Goal: Task Accomplishment & Management: Use online tool/utility

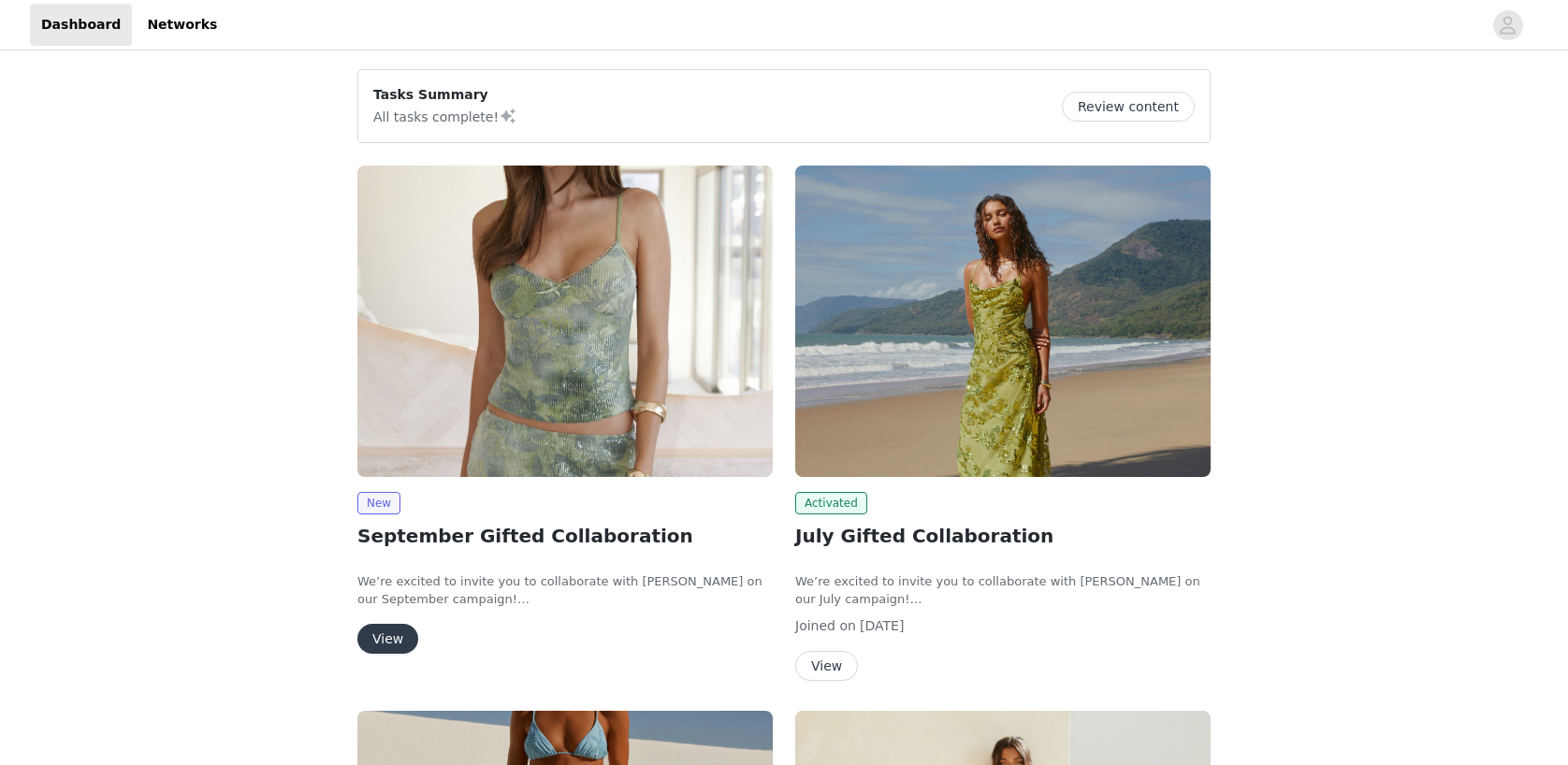
click at [401, 633] on button "View" at bounding box center [388, 640] width 60 height 30
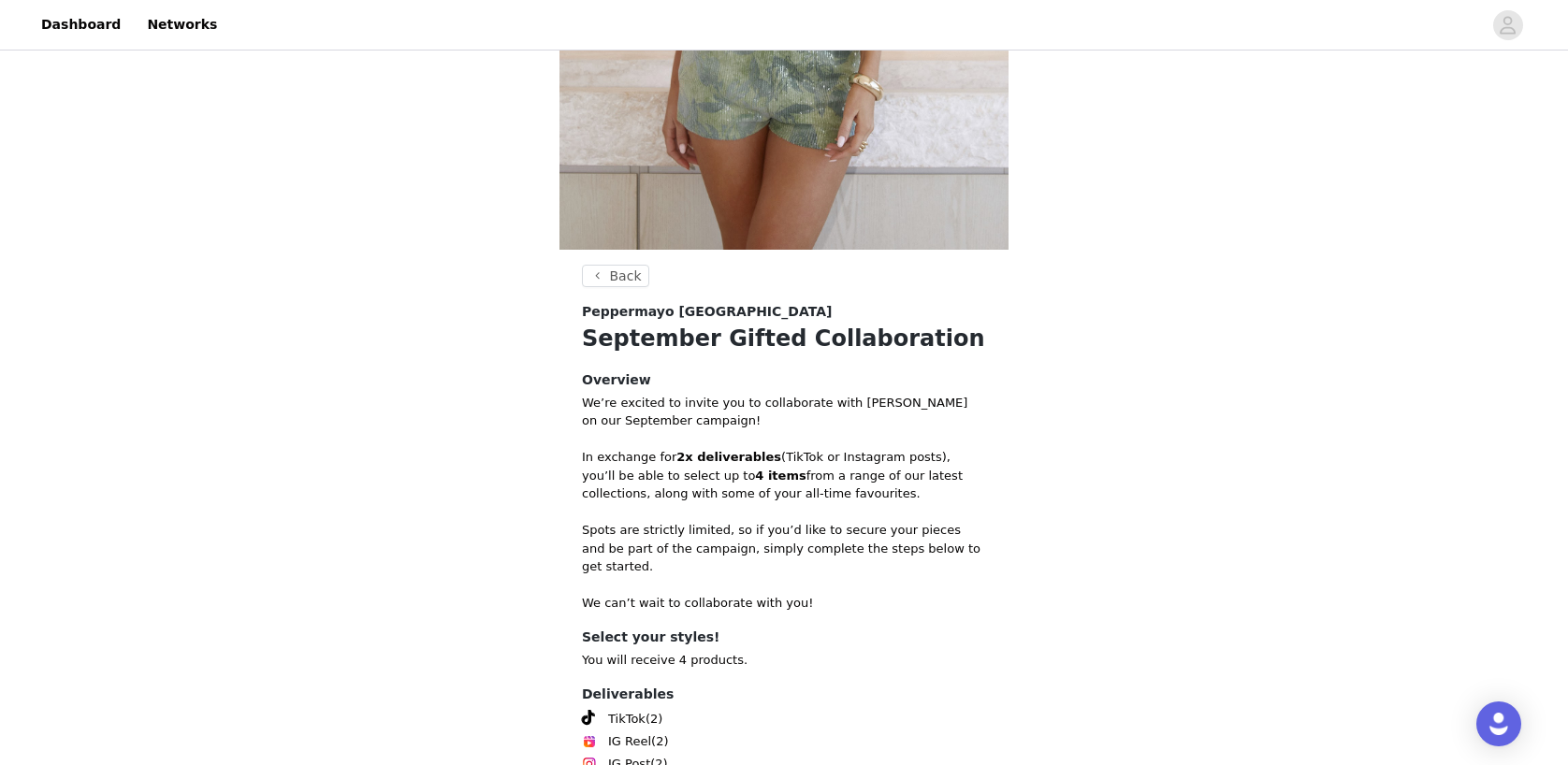
scroll to position [653, 0]
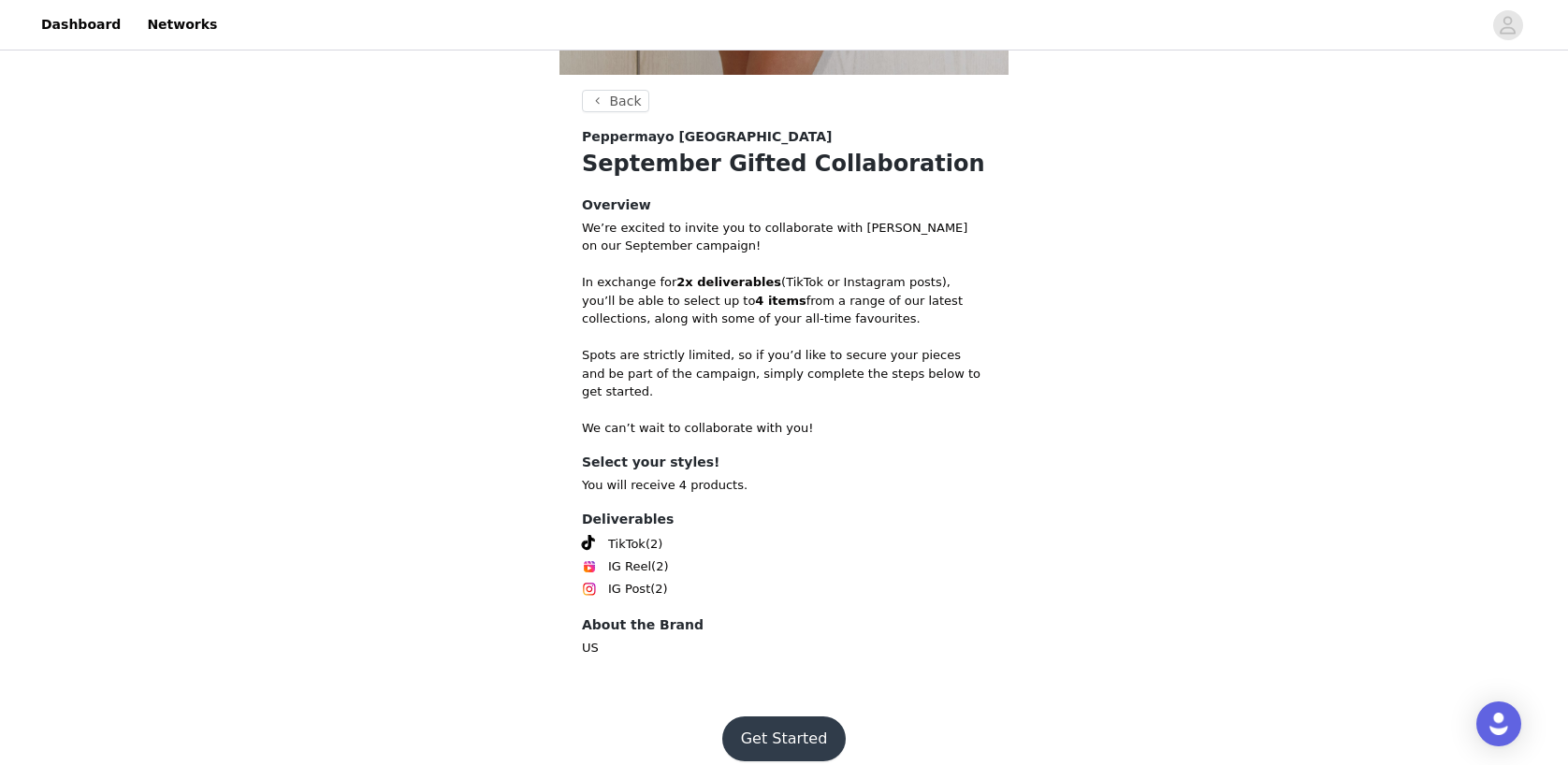
click at [767, 720] on button "Get Started" at bounding box center [785, 740] width 125 height 45
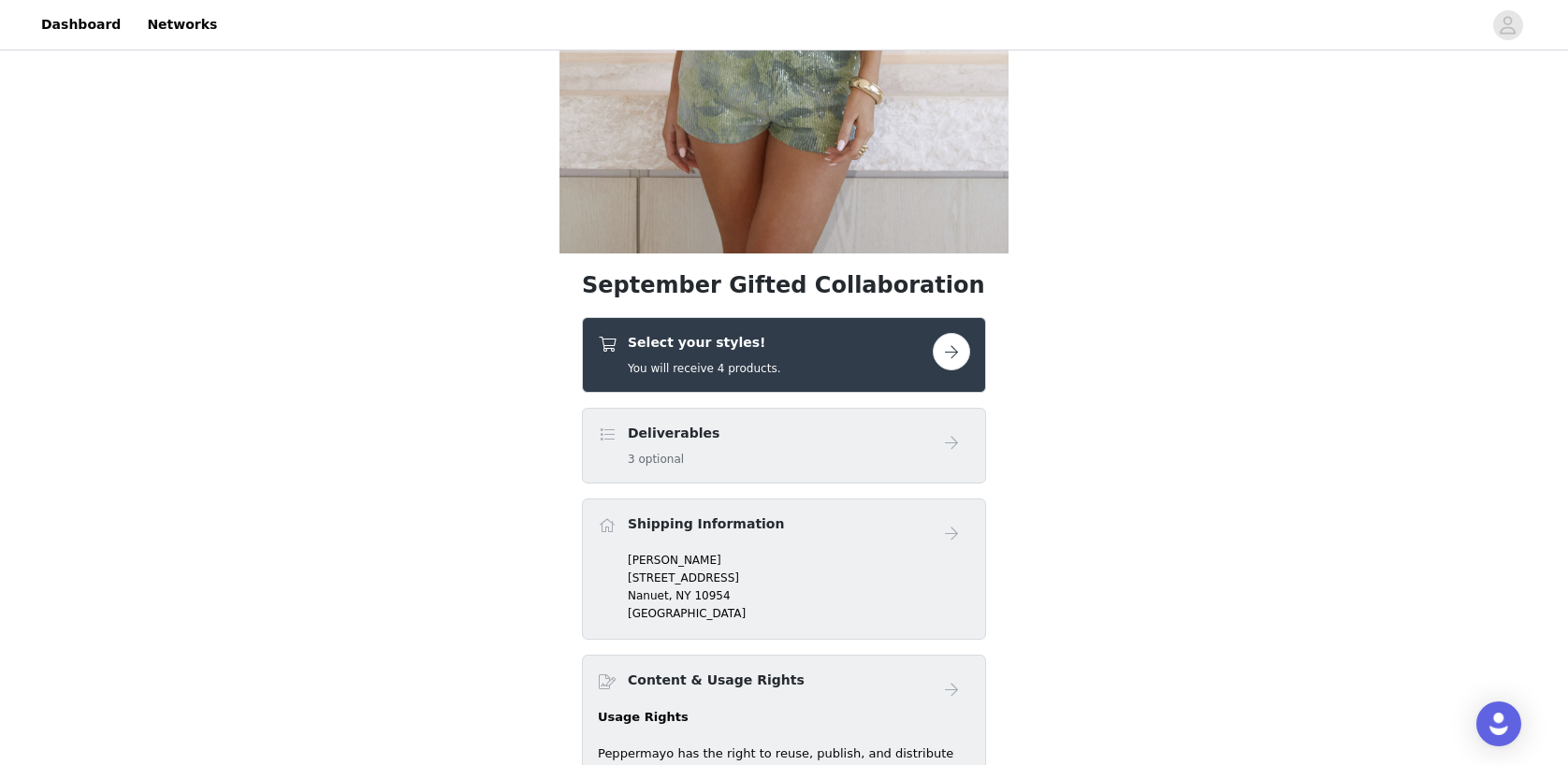
scroll to position [372, 0]
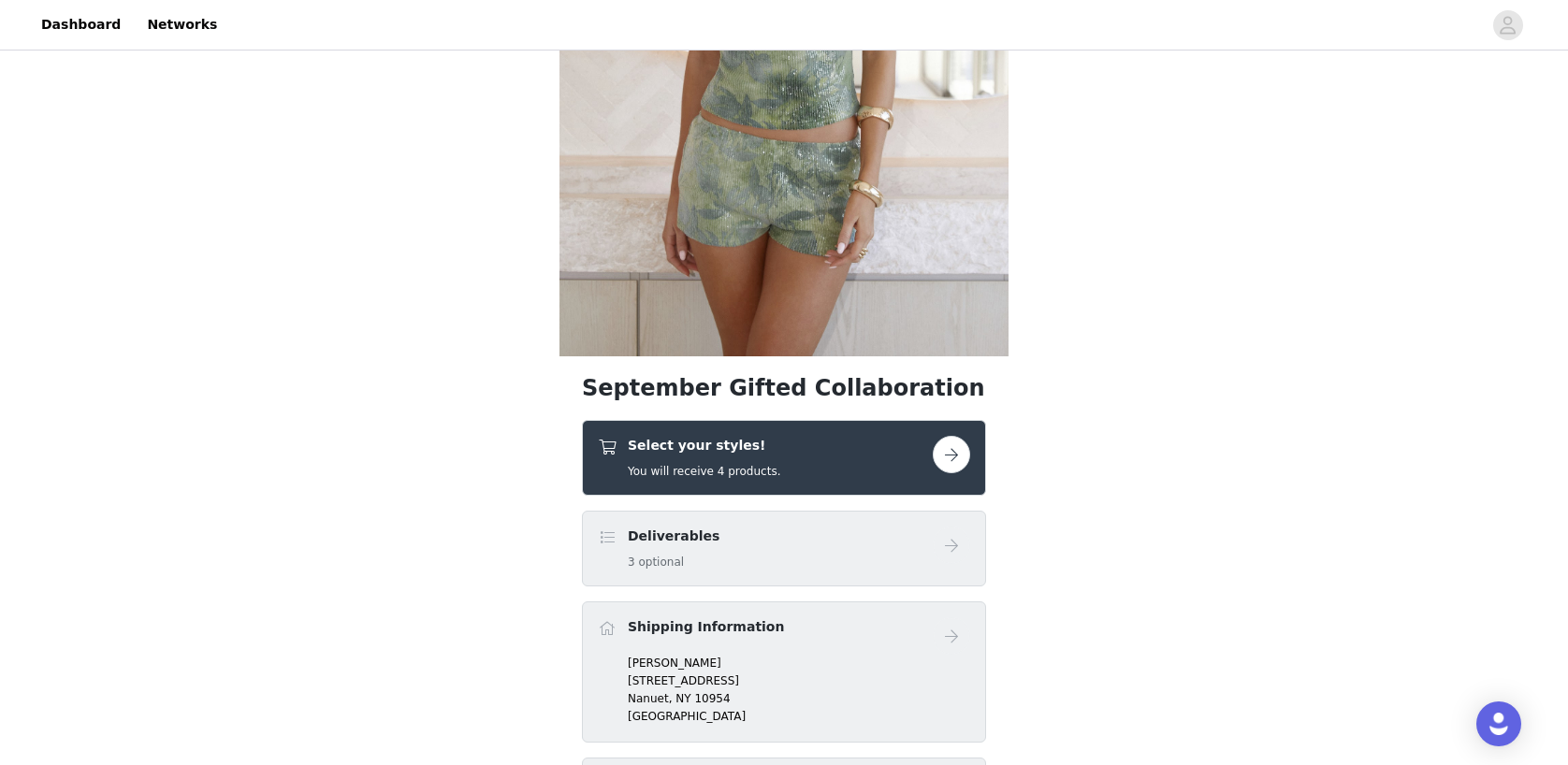
click at [765, 479] on h5 "You will receive 4 products." at bounding box center [704, 472] width 153 height 17
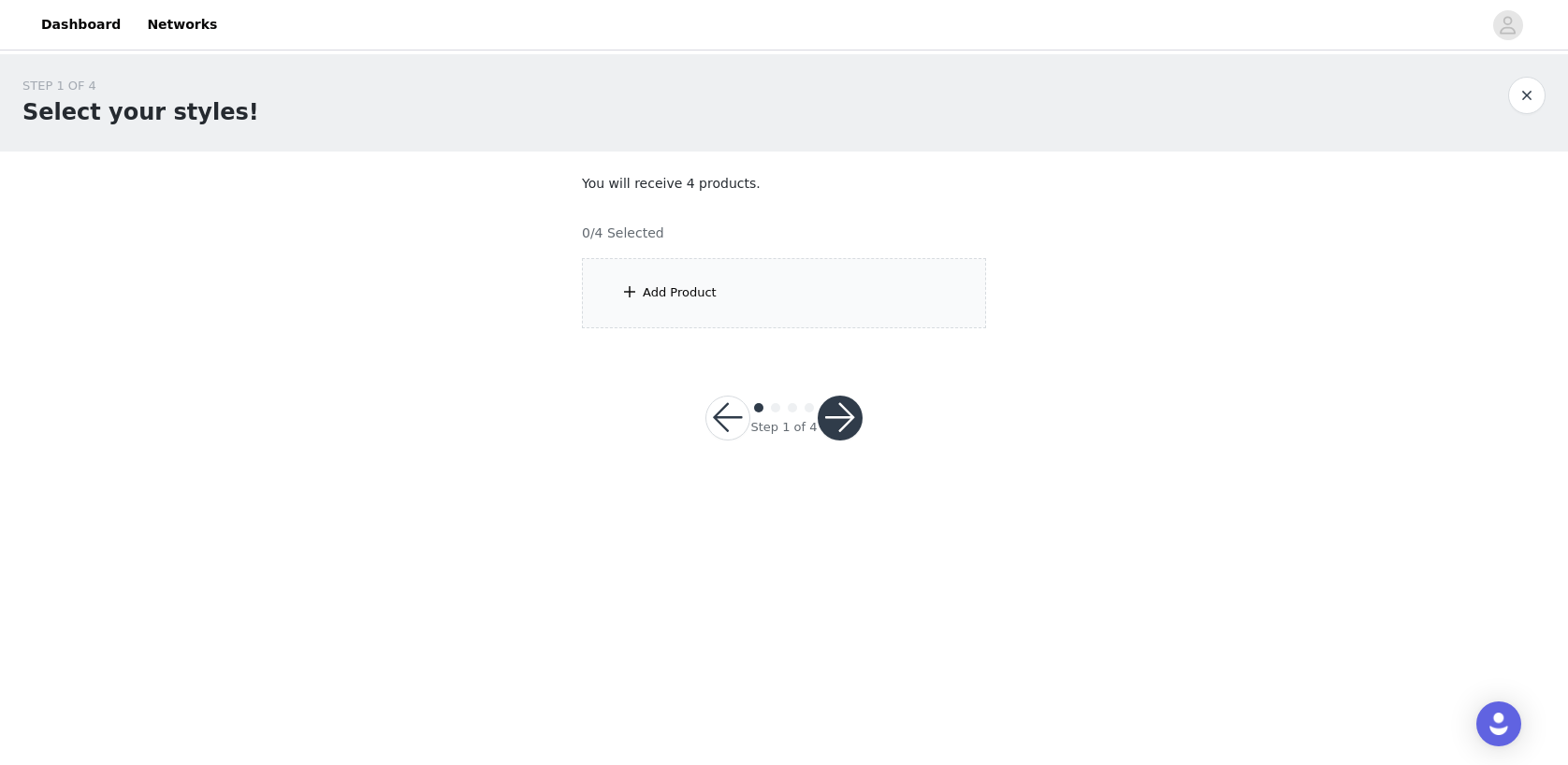
click at [856, 327] on div "Add Product" at bounding box center [784, 293] width 404 height 70
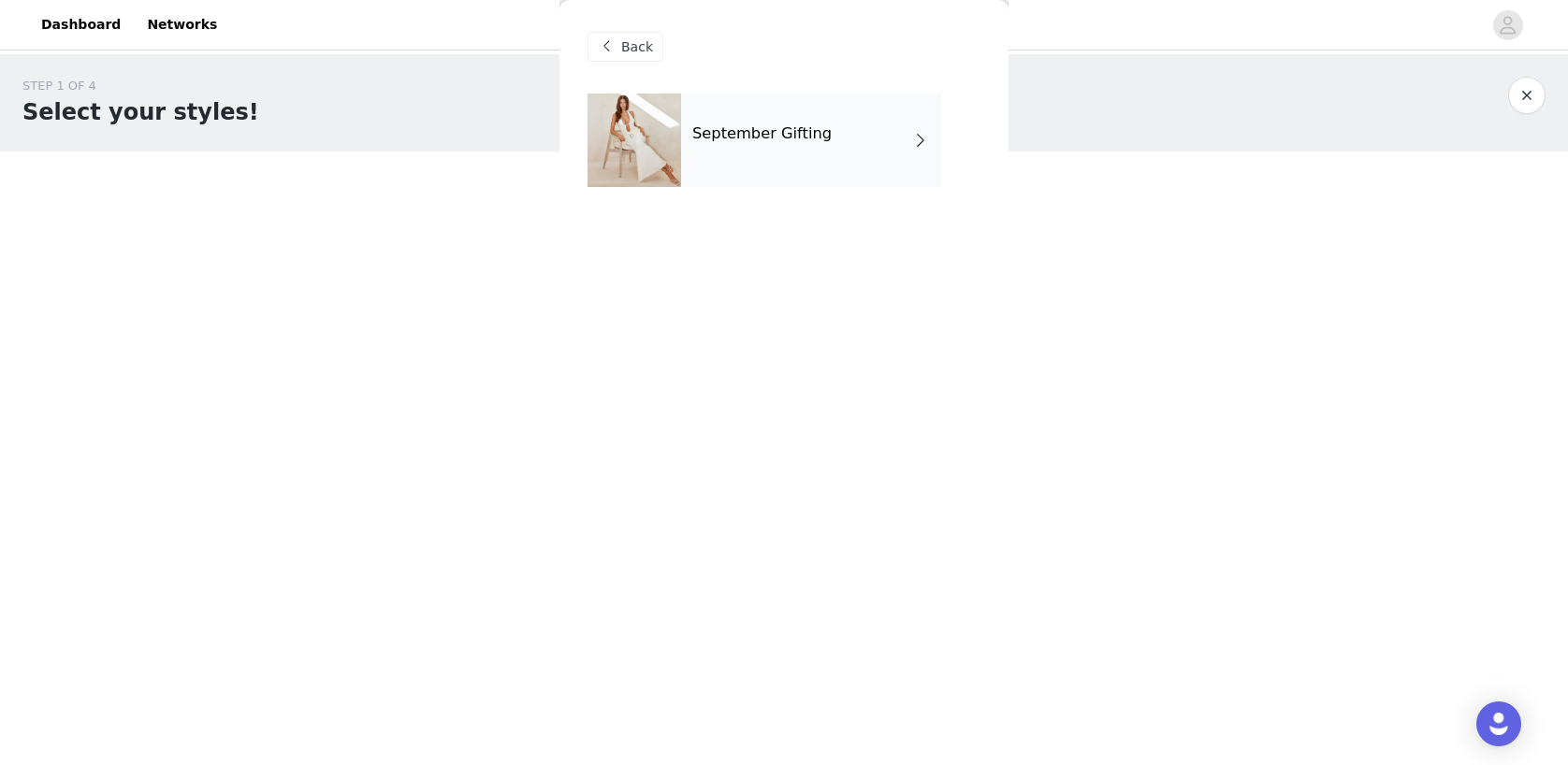
click at [859, 151] on div "September Gifting" at bounding box center [811, 140] width 260 height 93
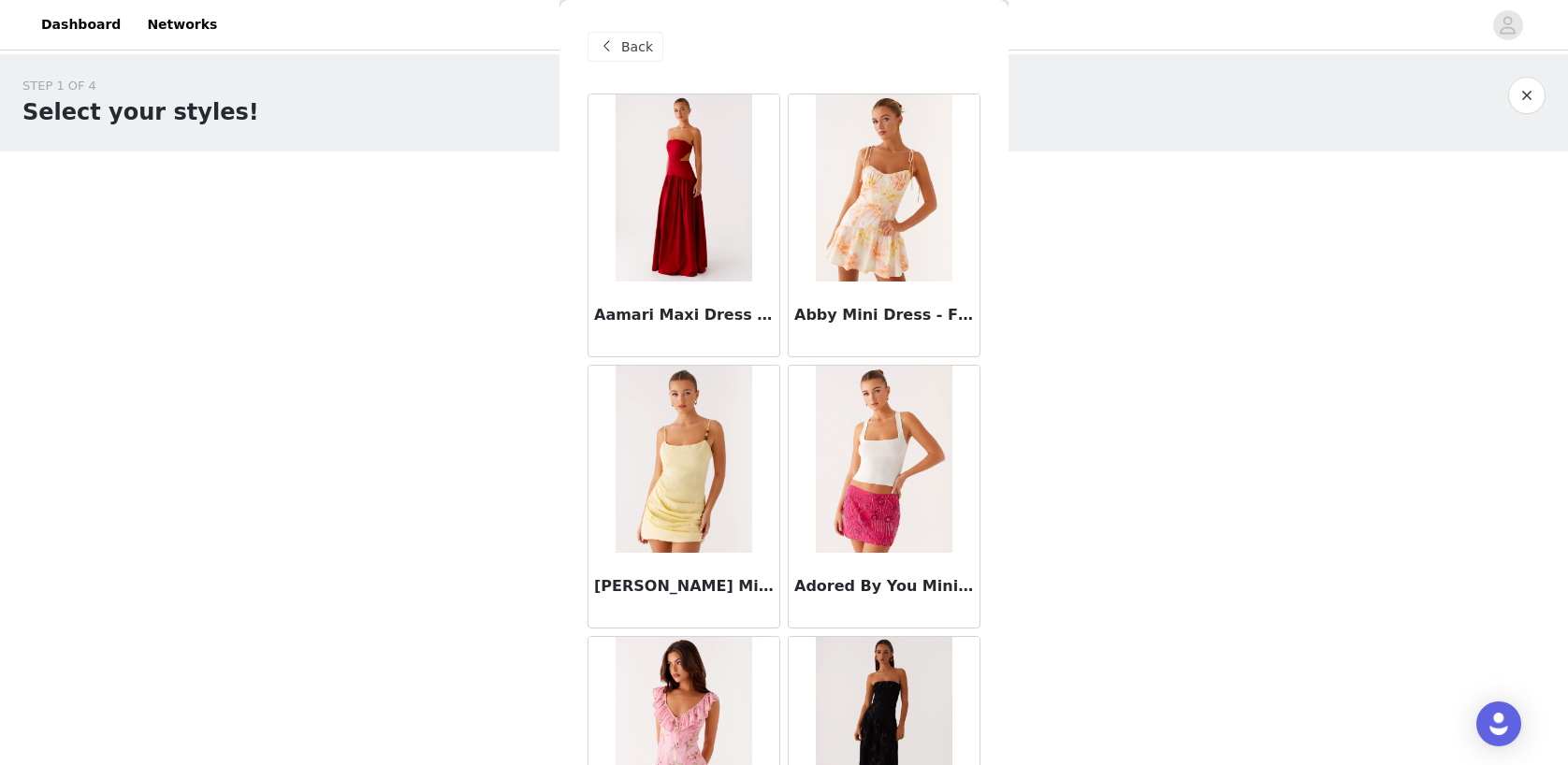
scroll to position [2098, 0]
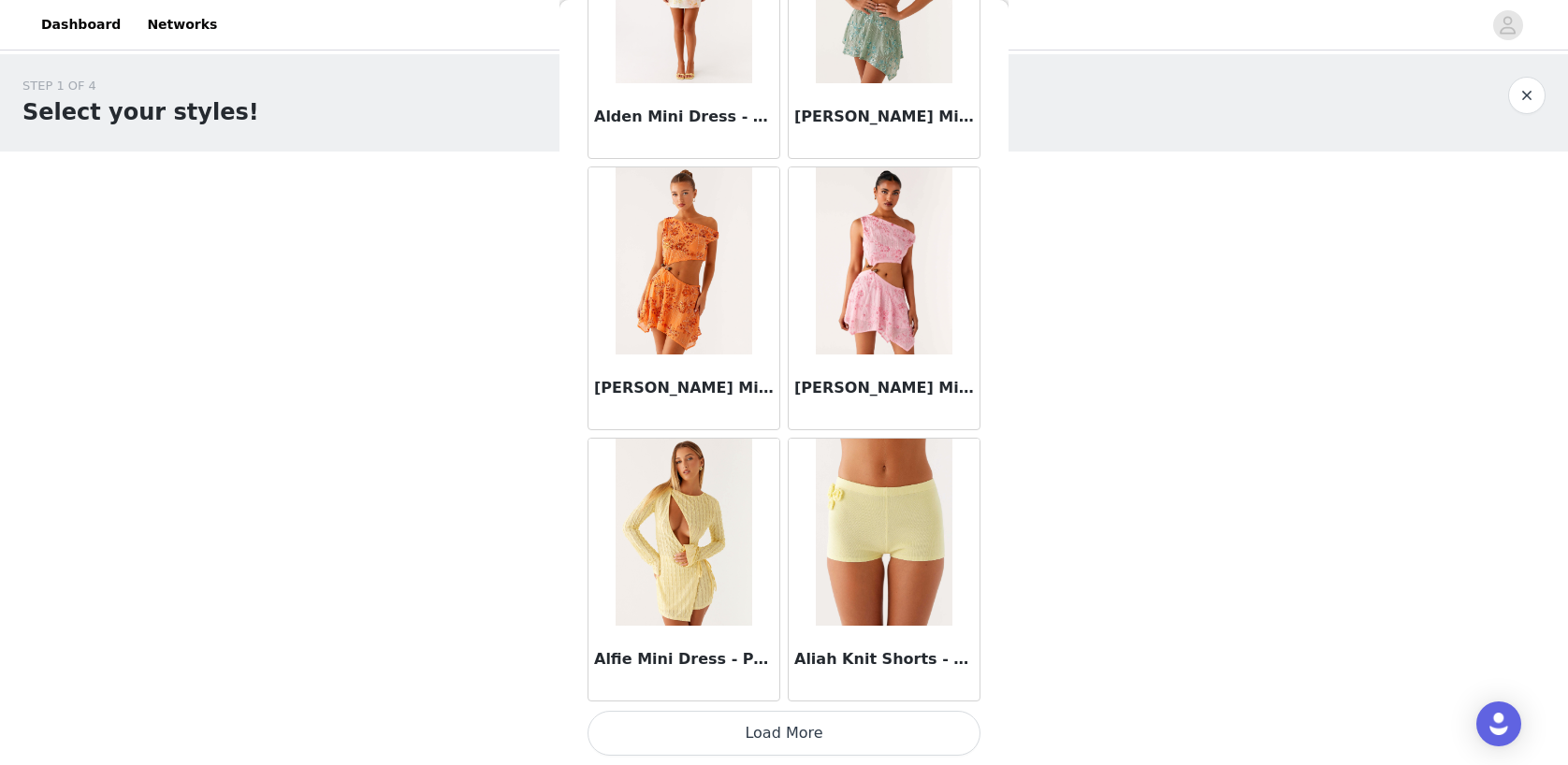
click at [726, 730] on button "Load More" at bounding box center [784, 734] width 393 height 45
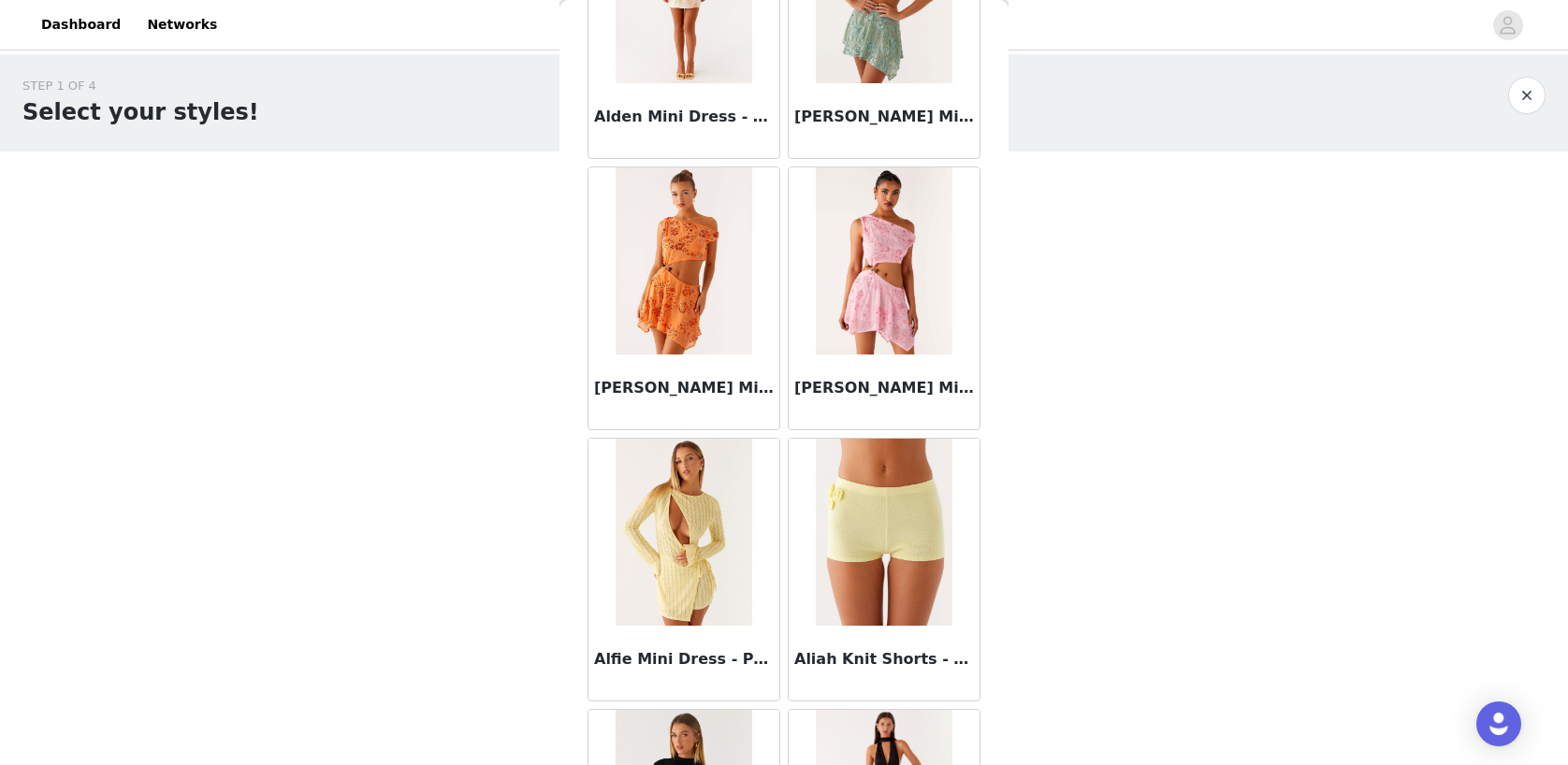
scroll to position [4811, 0]
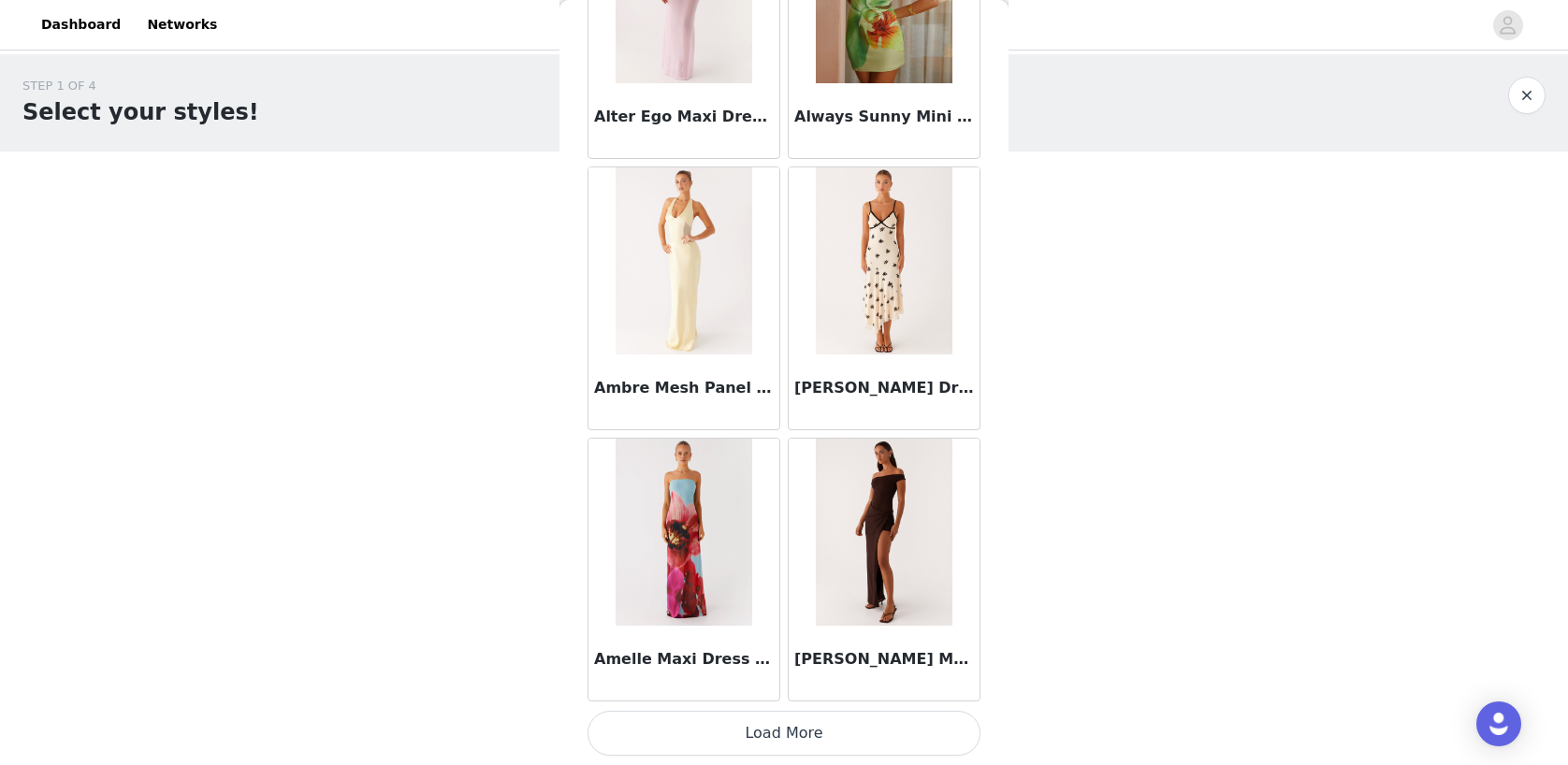
click at [782, 726] on button "Load More" at bounding box center [784, 734] width 393 height 45
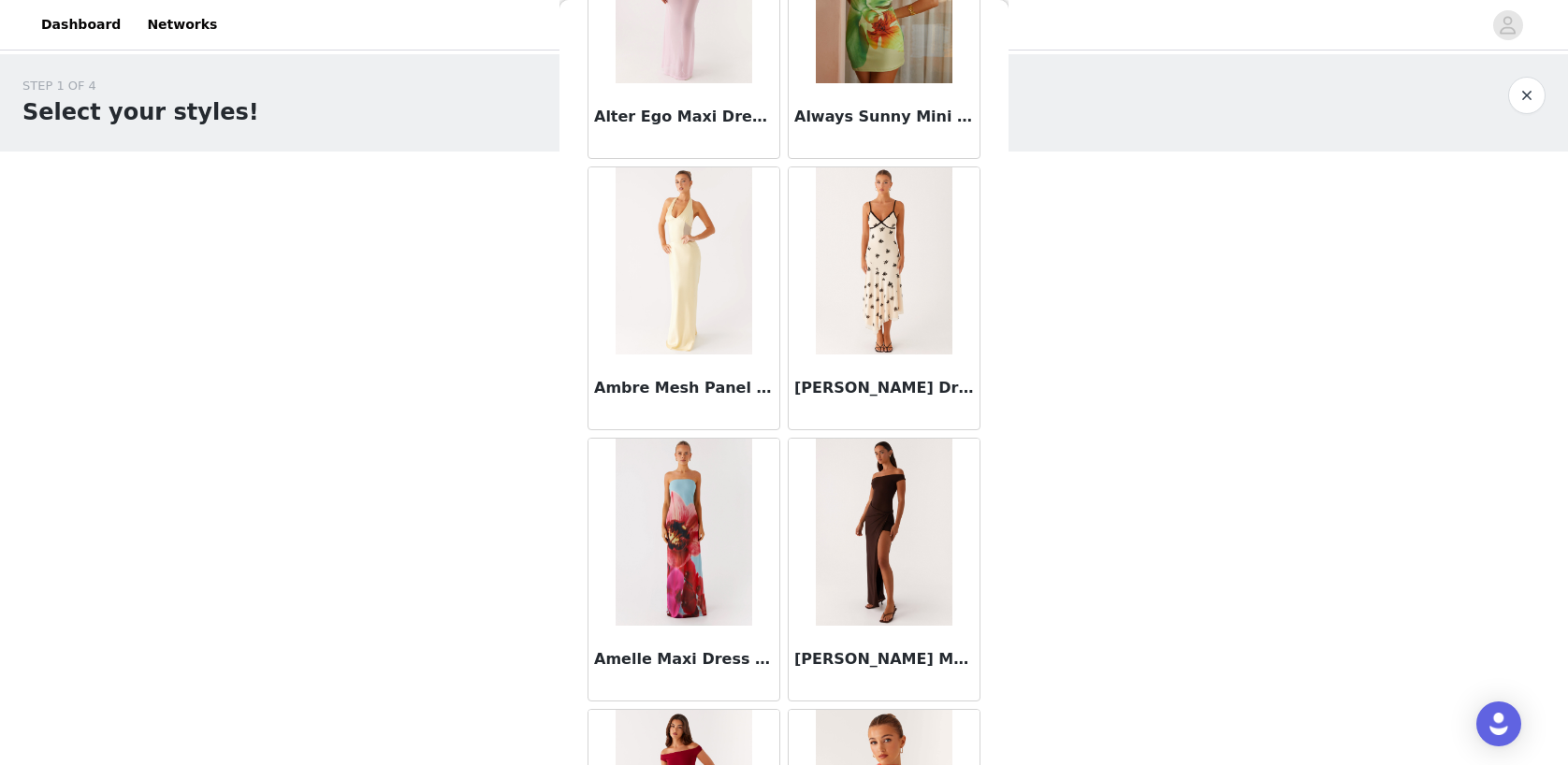
scroll to position [7524, 0]
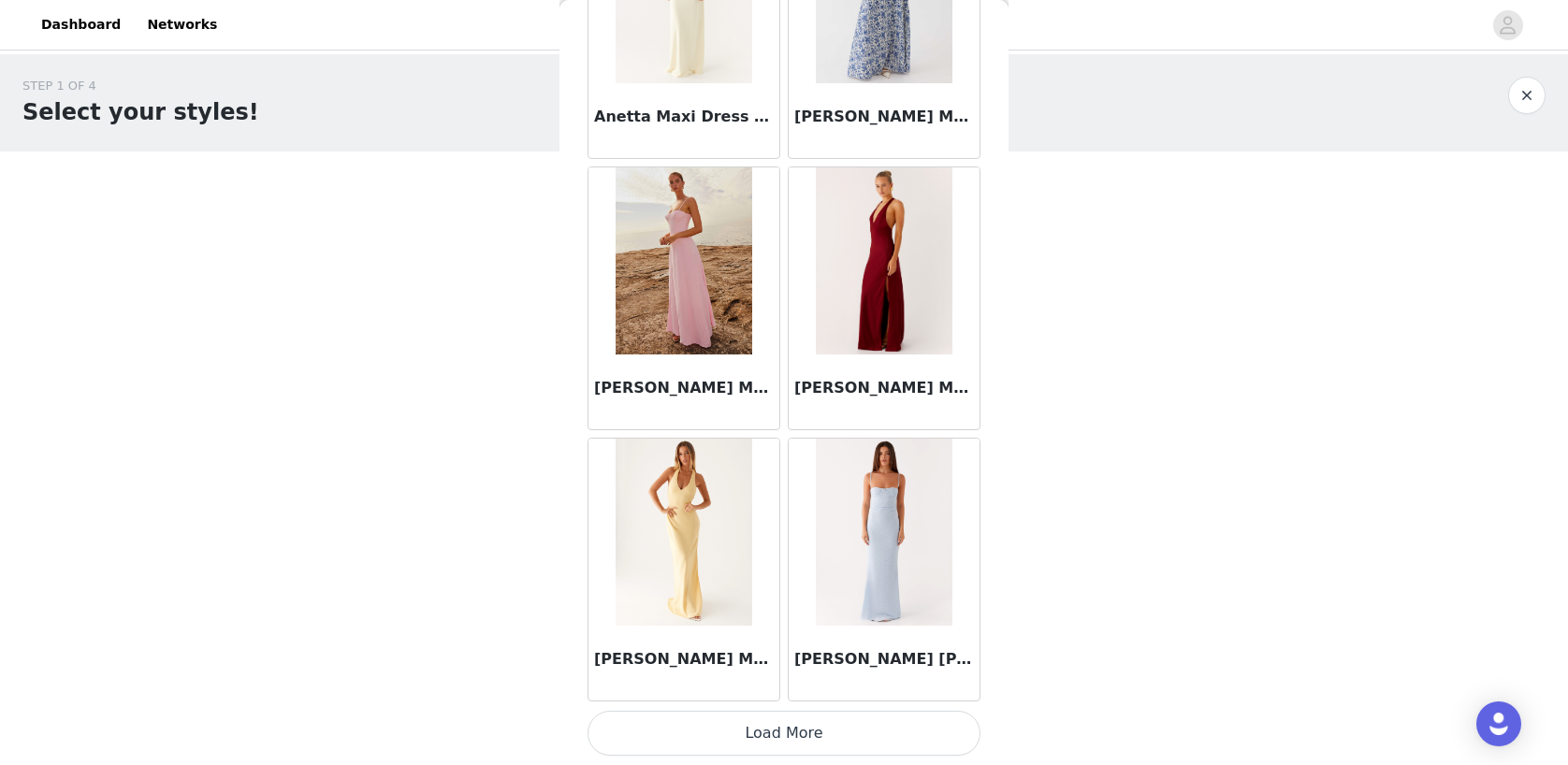
click at [790, 702] on div "[PERSON_NAME] [PERSON_NAME] Maxi Dress - Blue" at bounding box center [884, 570] width 200 height 272
click at [792, 747] on button "Load More" at bounding box center [784, 734] width 393 height 45
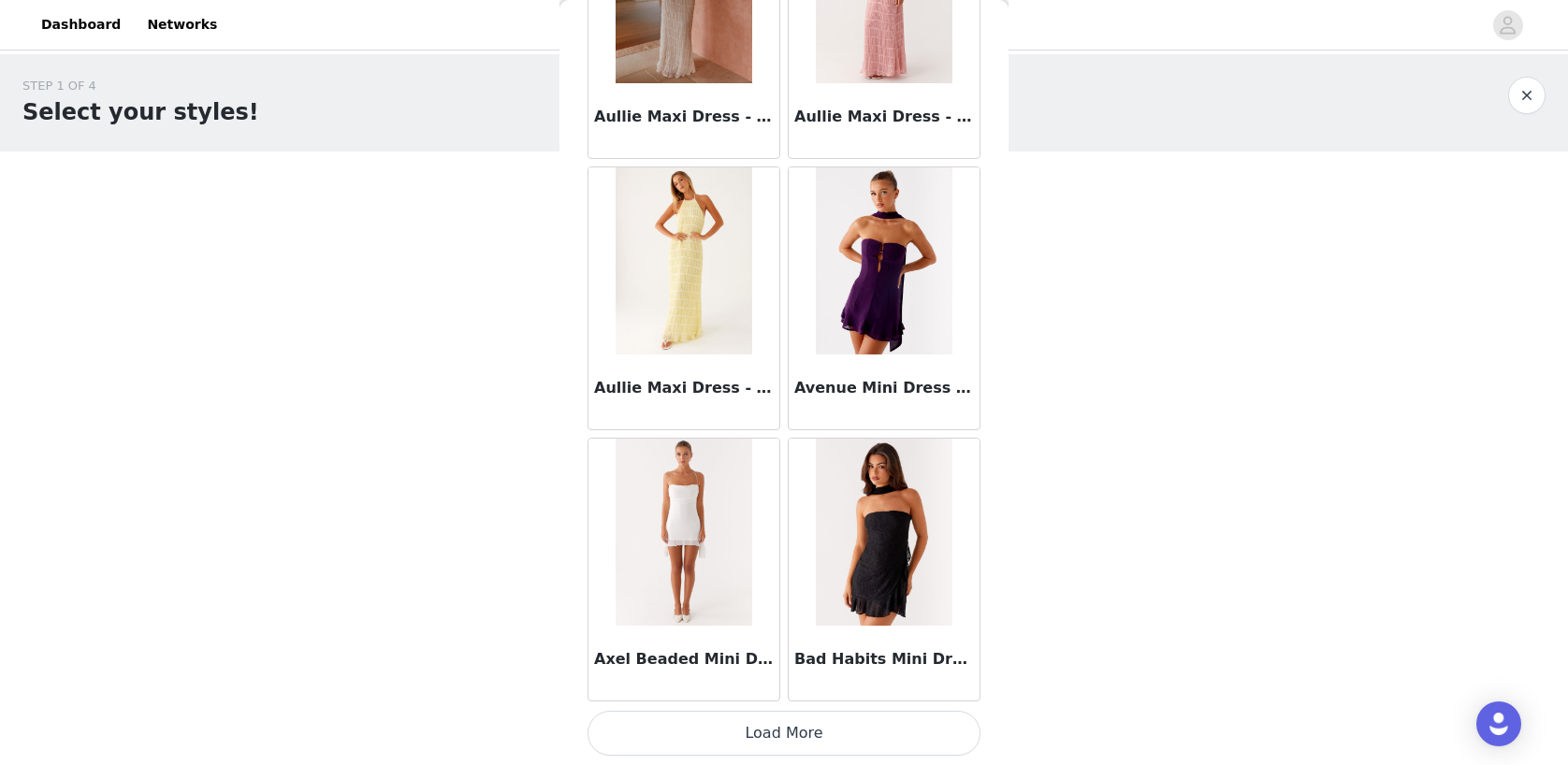
click at [705, 736] on button "Load More" at bounding box center [784, 734] width 393 height 45
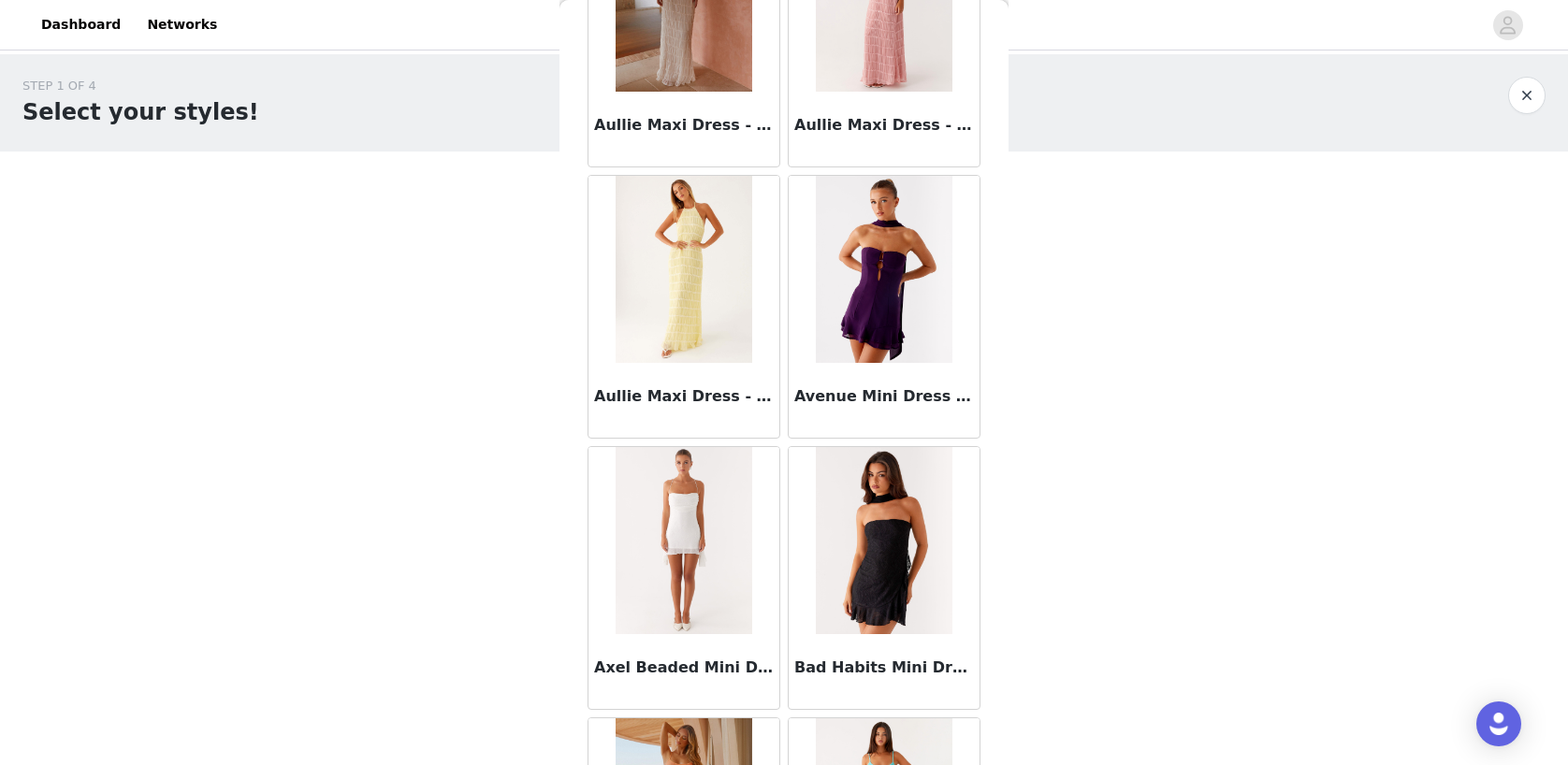
scroll to position [10236, 0]
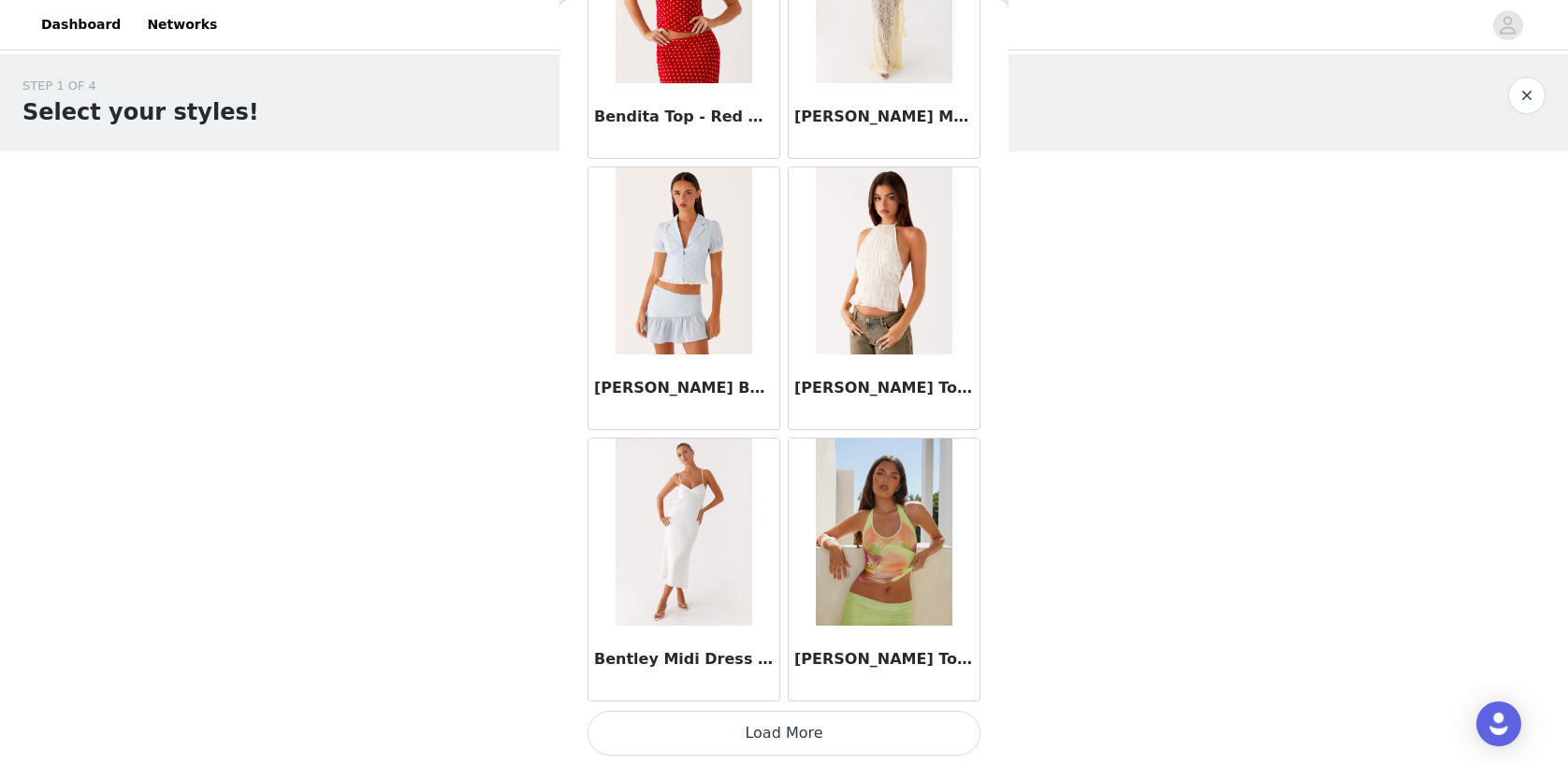
click at [718, 726] on button "Load More" at bounding box center [784, 734] width 393 height 45
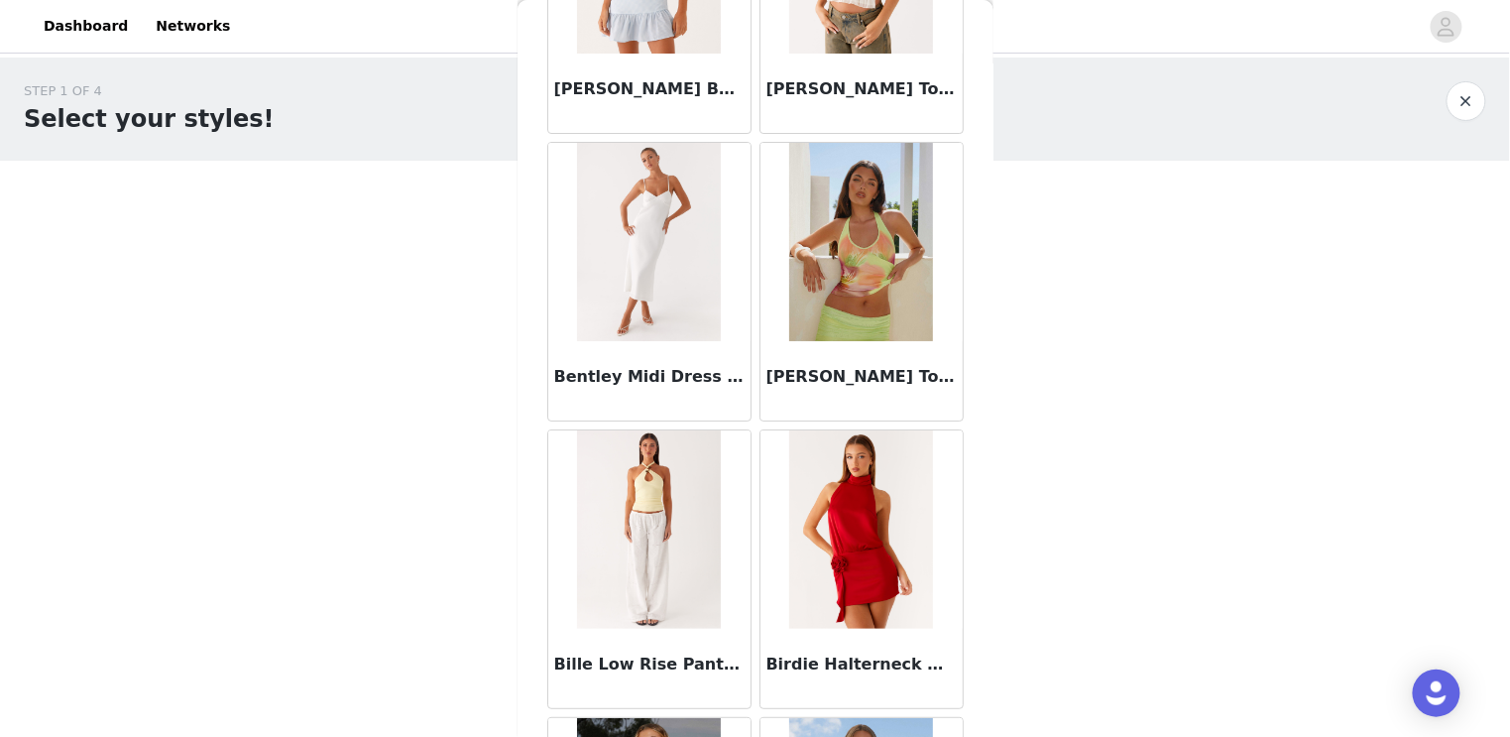
scroll to position [16667, 0]
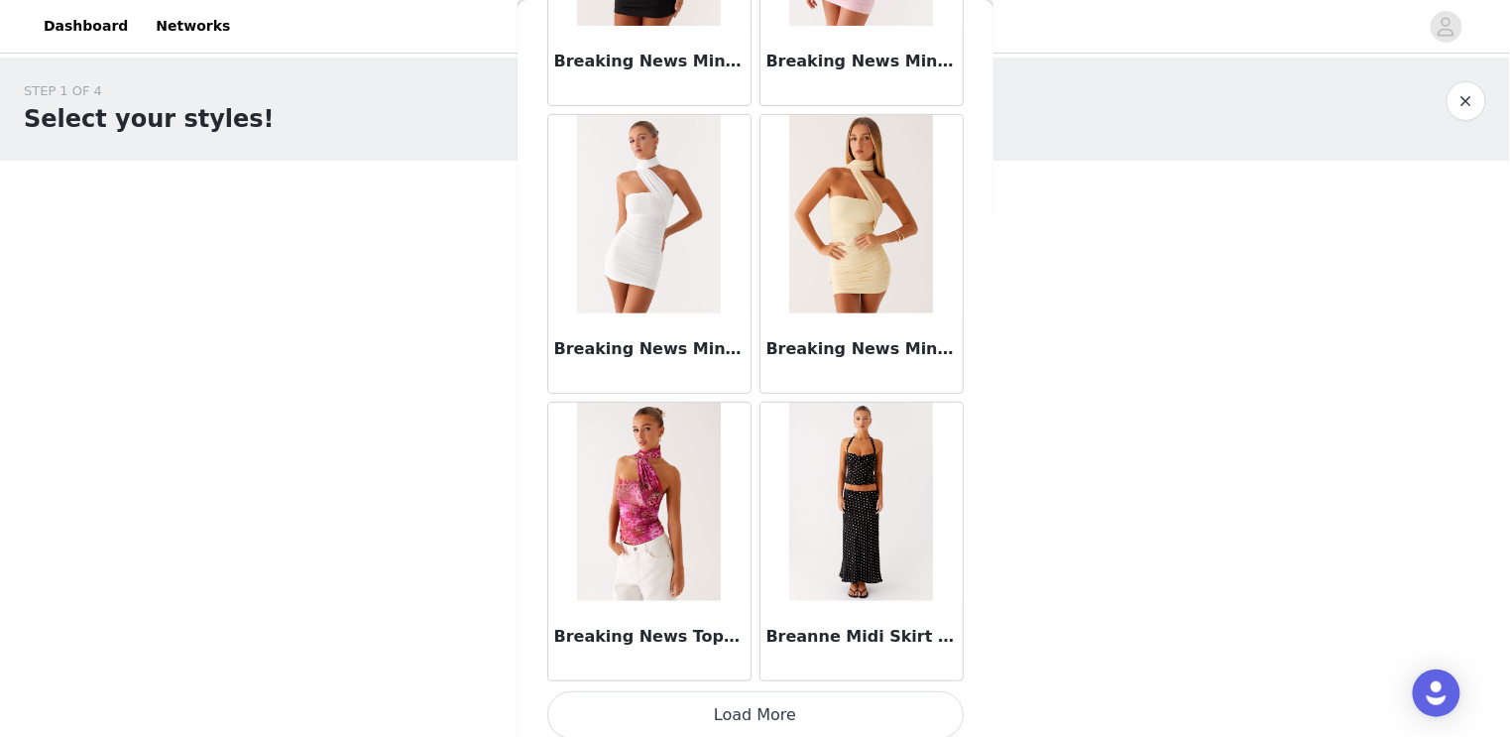
click at [758, 694] on button "Load More" at bounding box center [755, 715] width 417 height 48
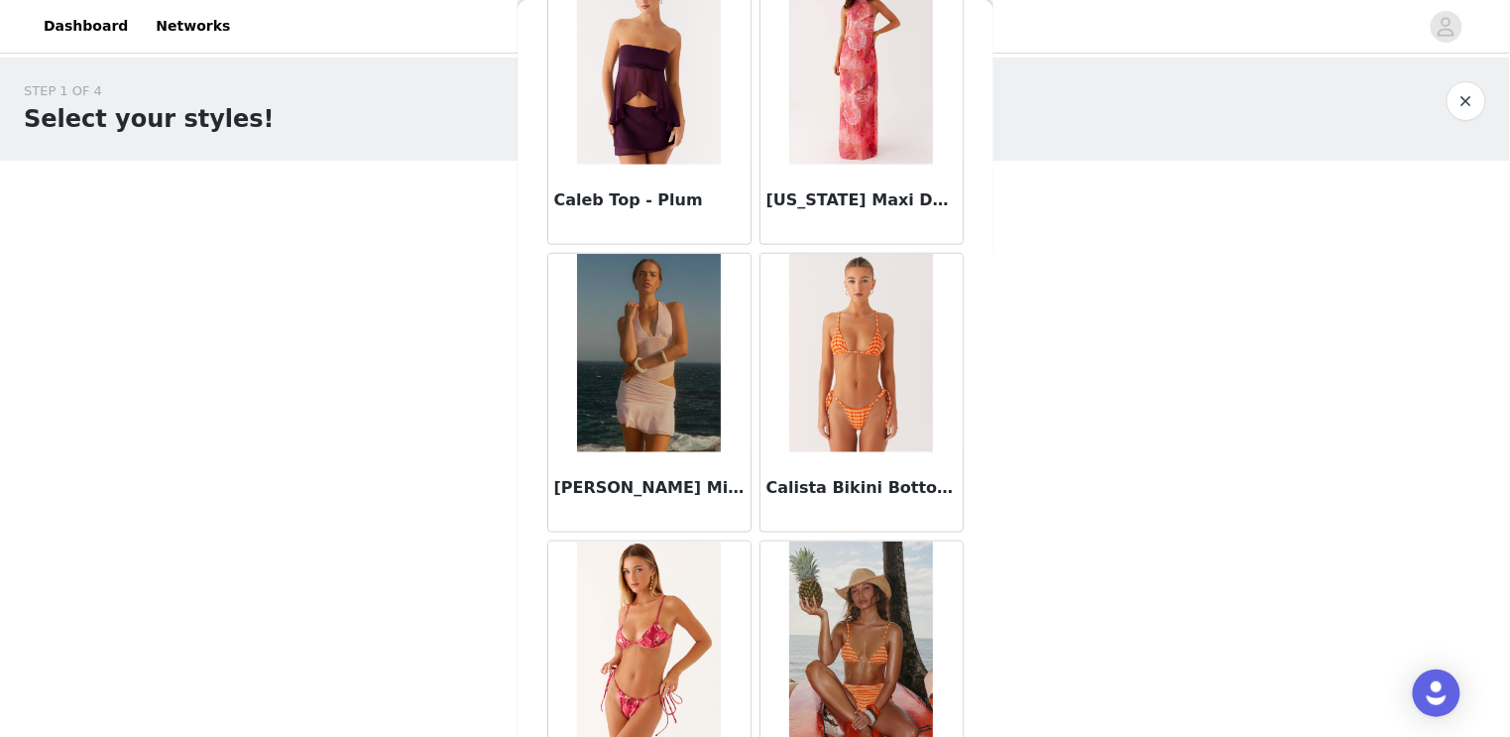
scroll to position [19541, 0]
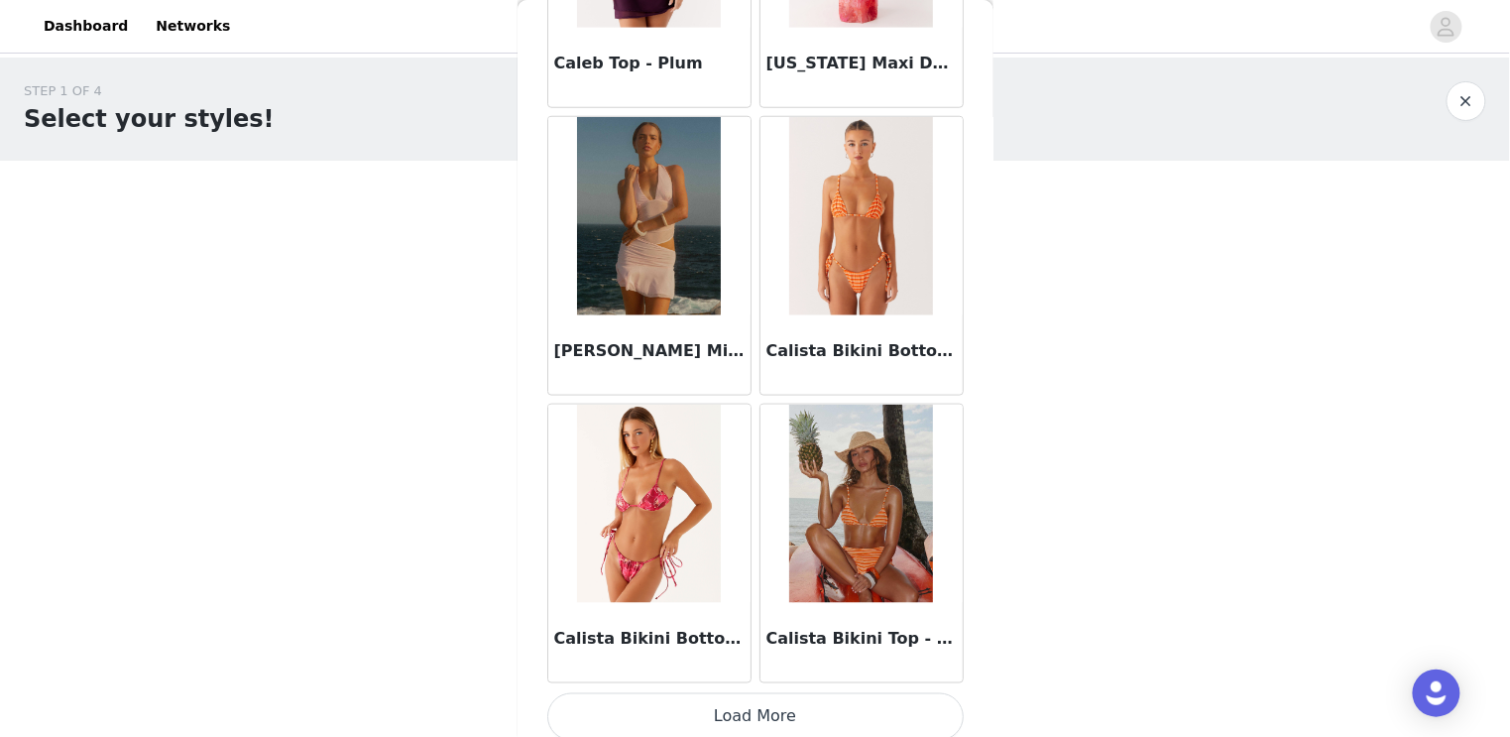
click at [739, 717] on button "Load More" at bounding box center [755, 717] width 417 height 48
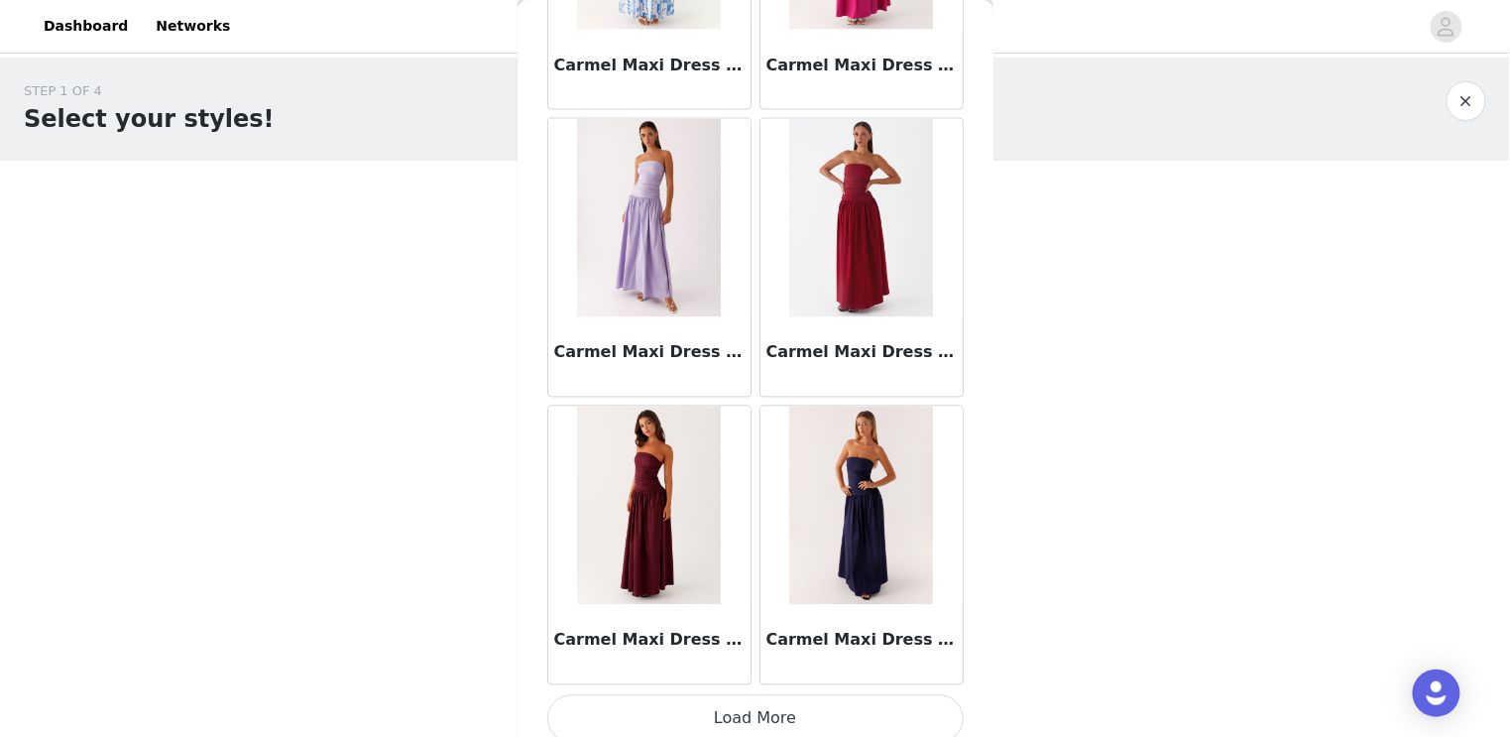
click at [680, 699] on button "Load More" at bounding box center [755, 719] width 417 height 48
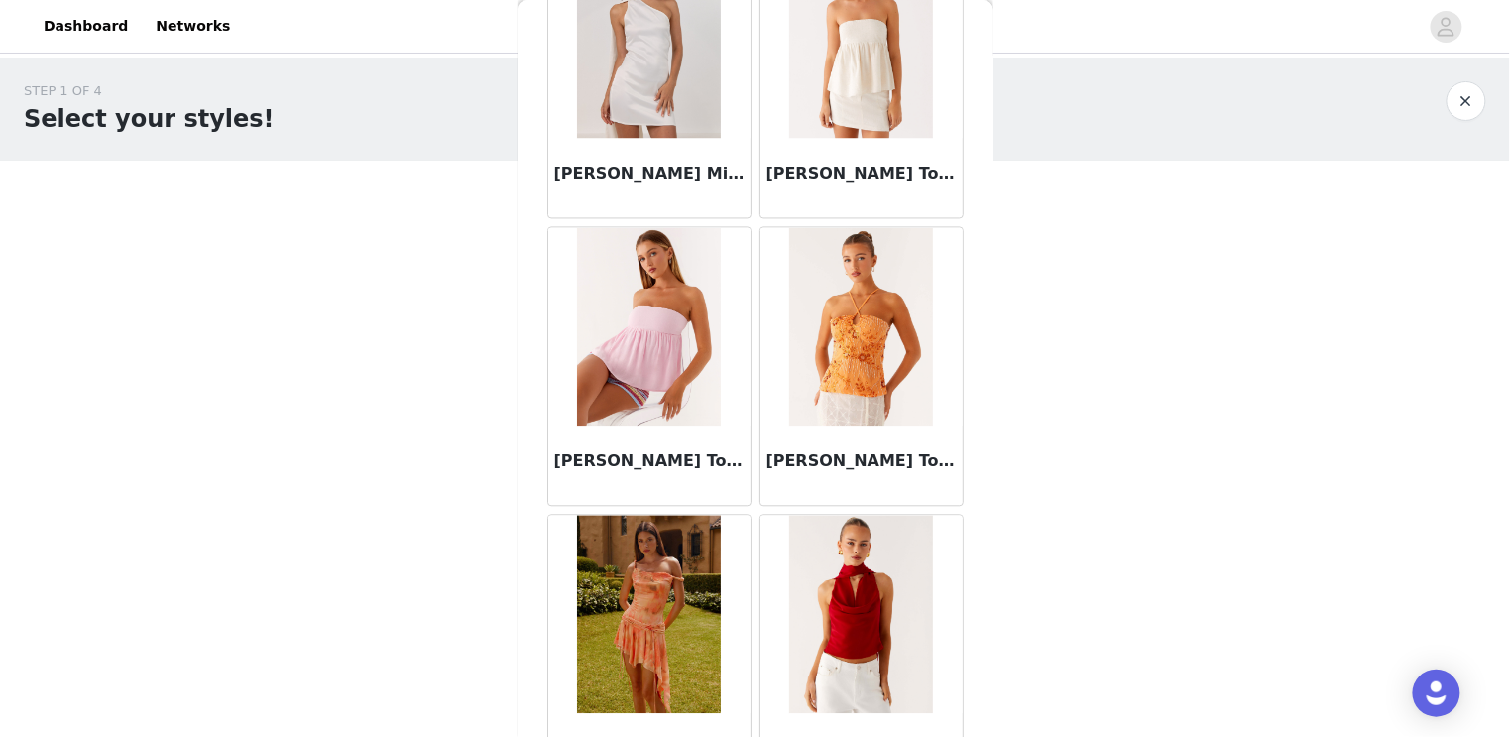
scroll to position [25290, 0]
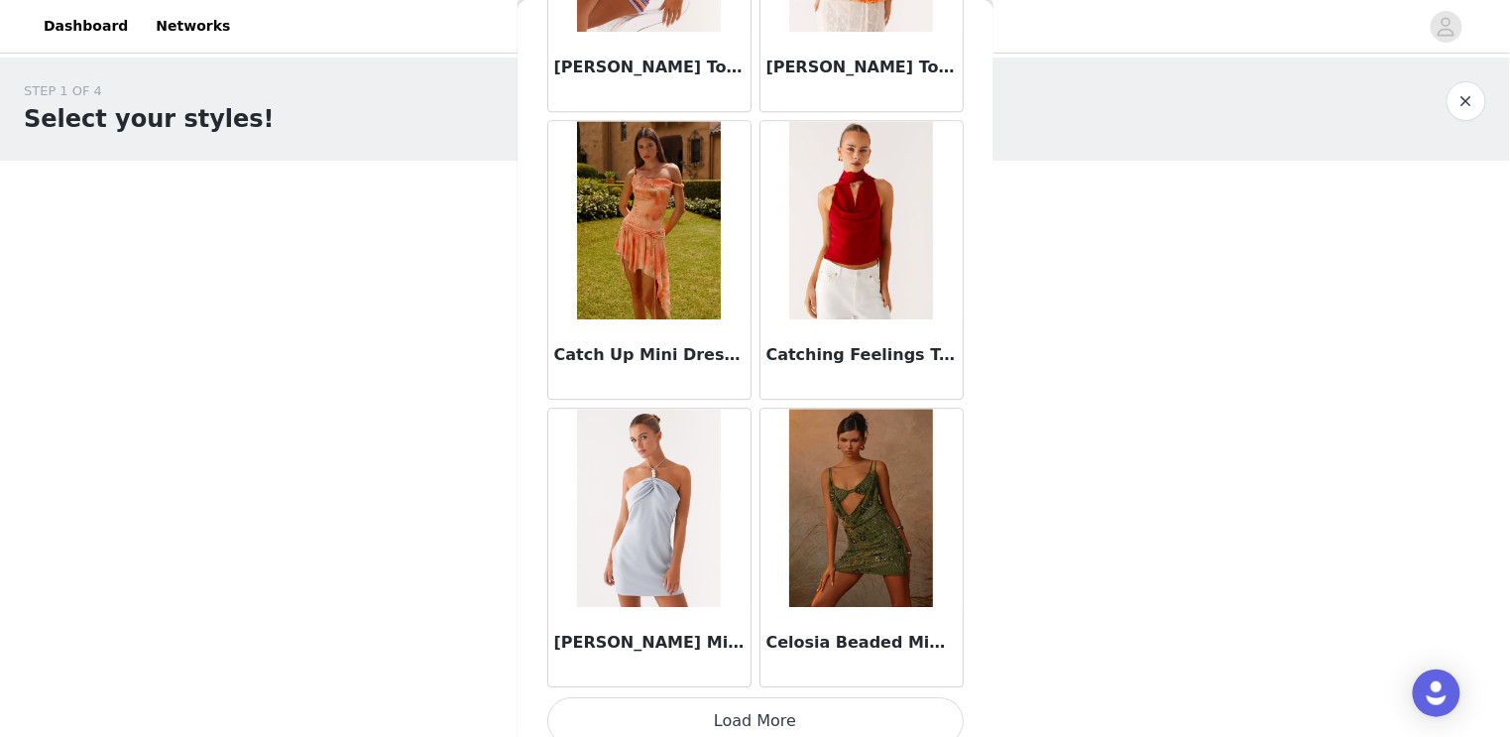
click at [697, 720] on button "Load More" at bounding box center [755, 721] width 417 height 48
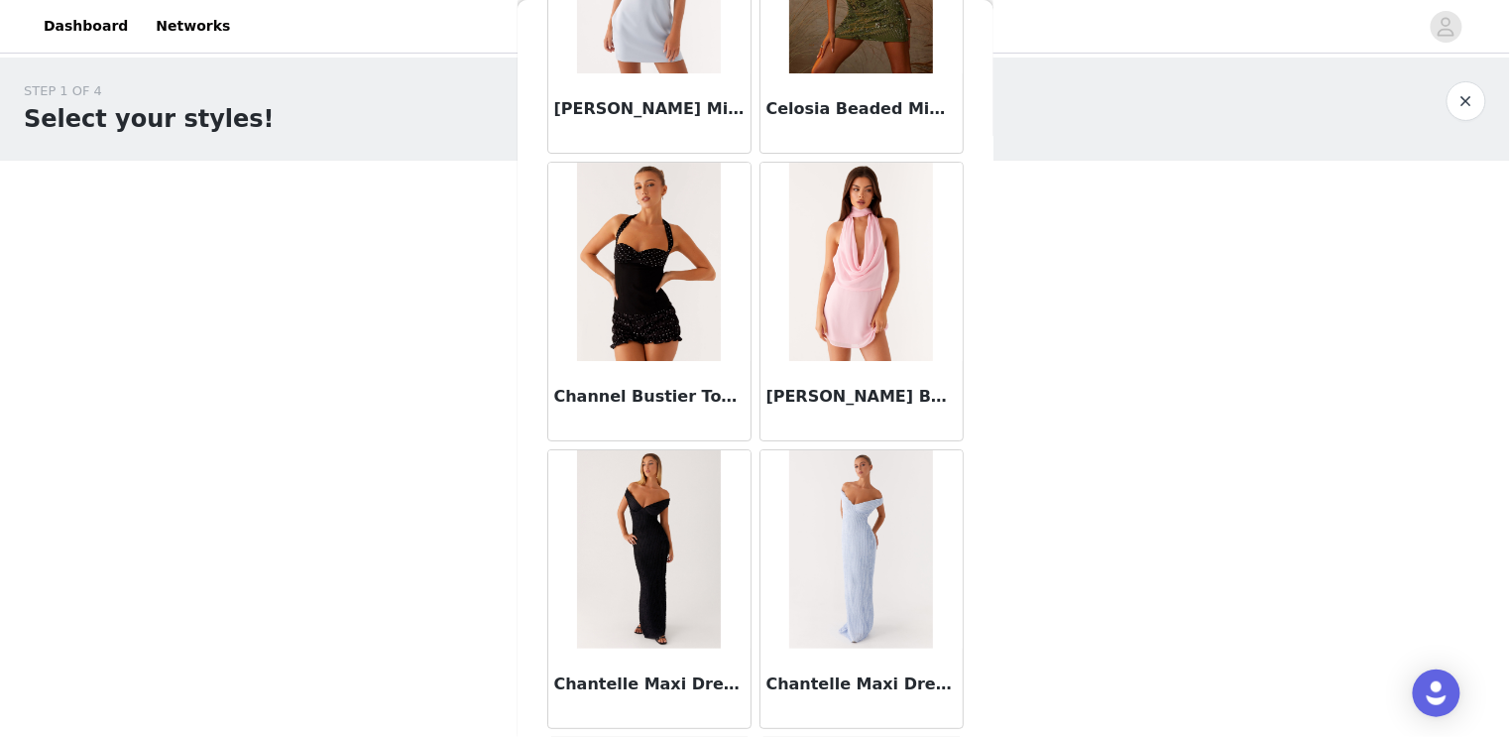
scroll to position [28164, 0]
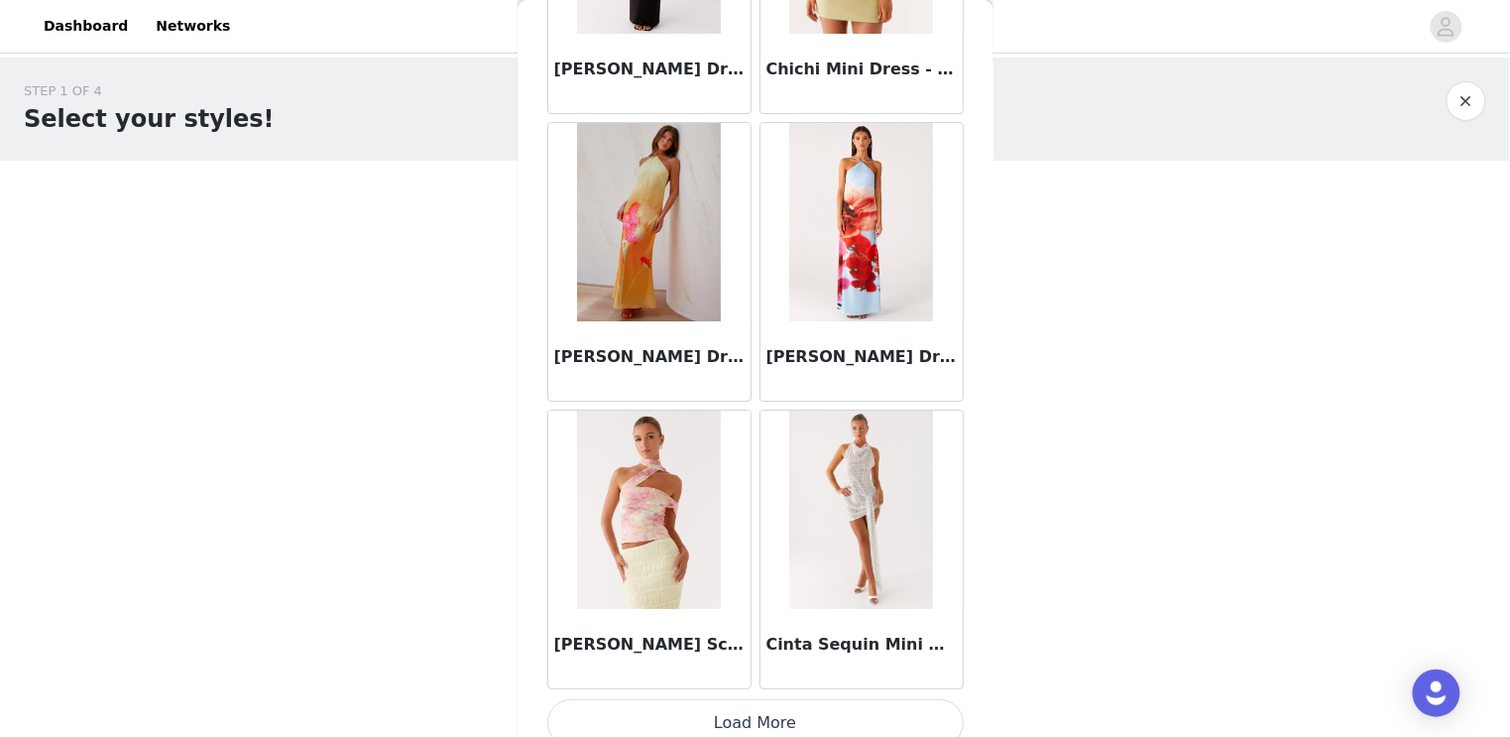
click at [723, 726] on button "Load More" at bounding box center [755, 723] width 417 height 48
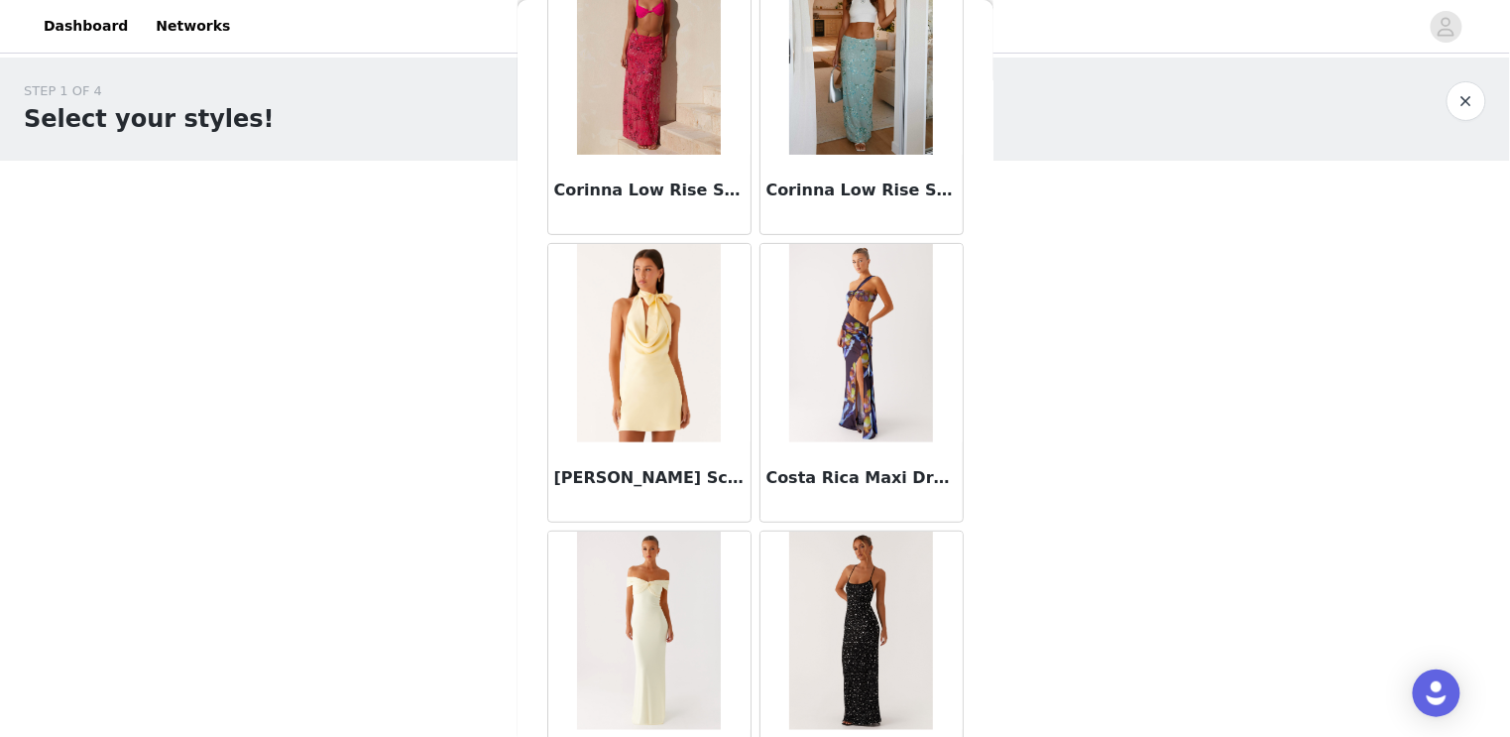
scroll to position [31038, 0]
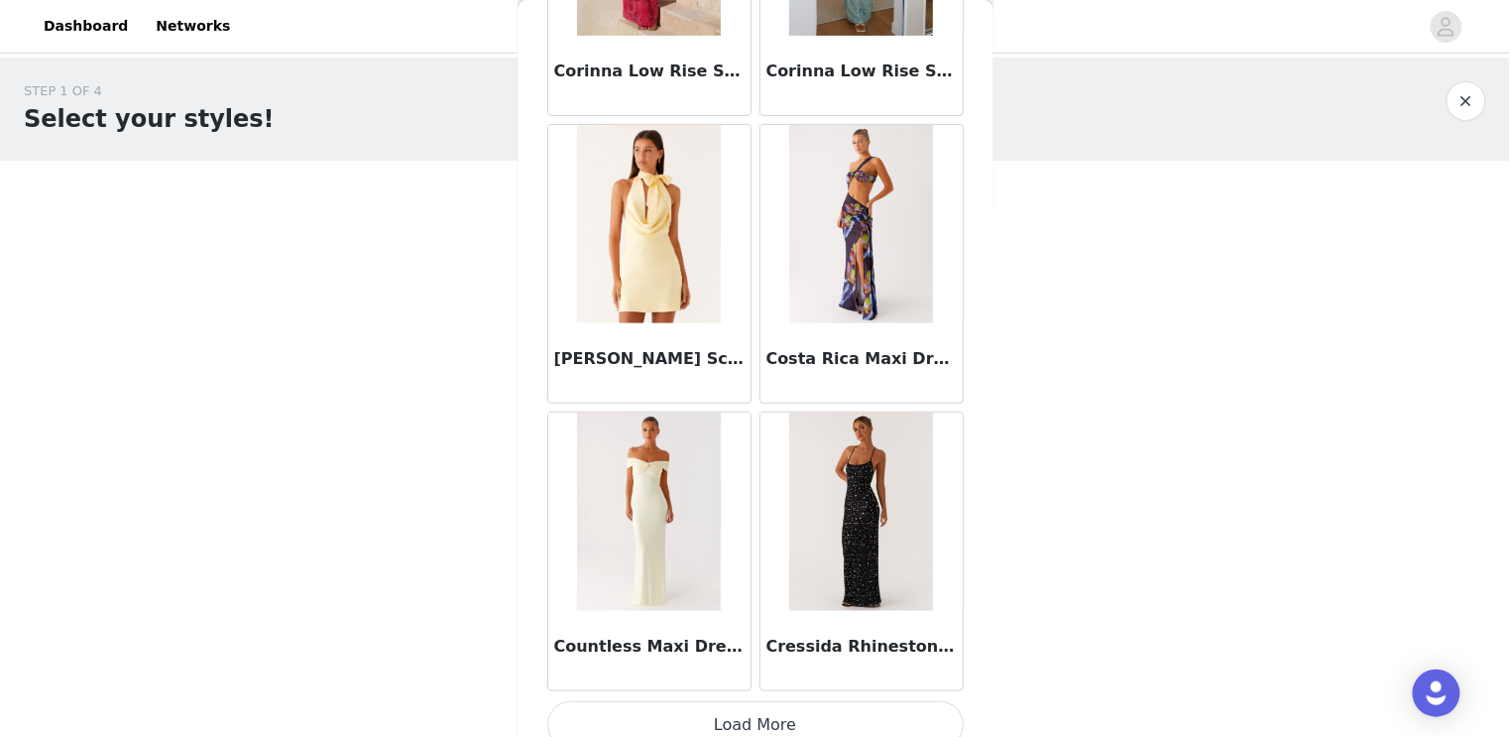
click at [738, 704] on button "Load More" at bounding box center [755, 725] width 417 height 48
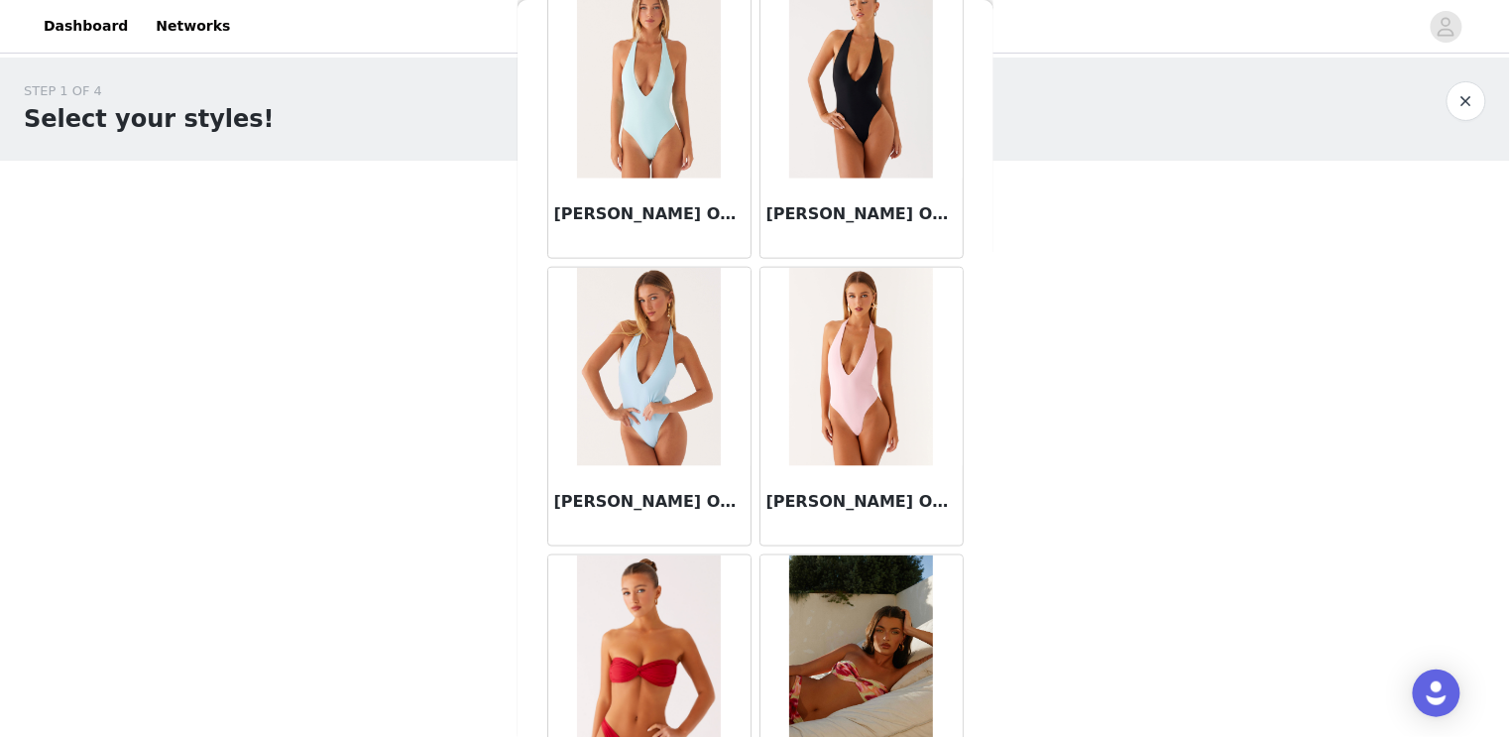
scroll to position [33913, 0]
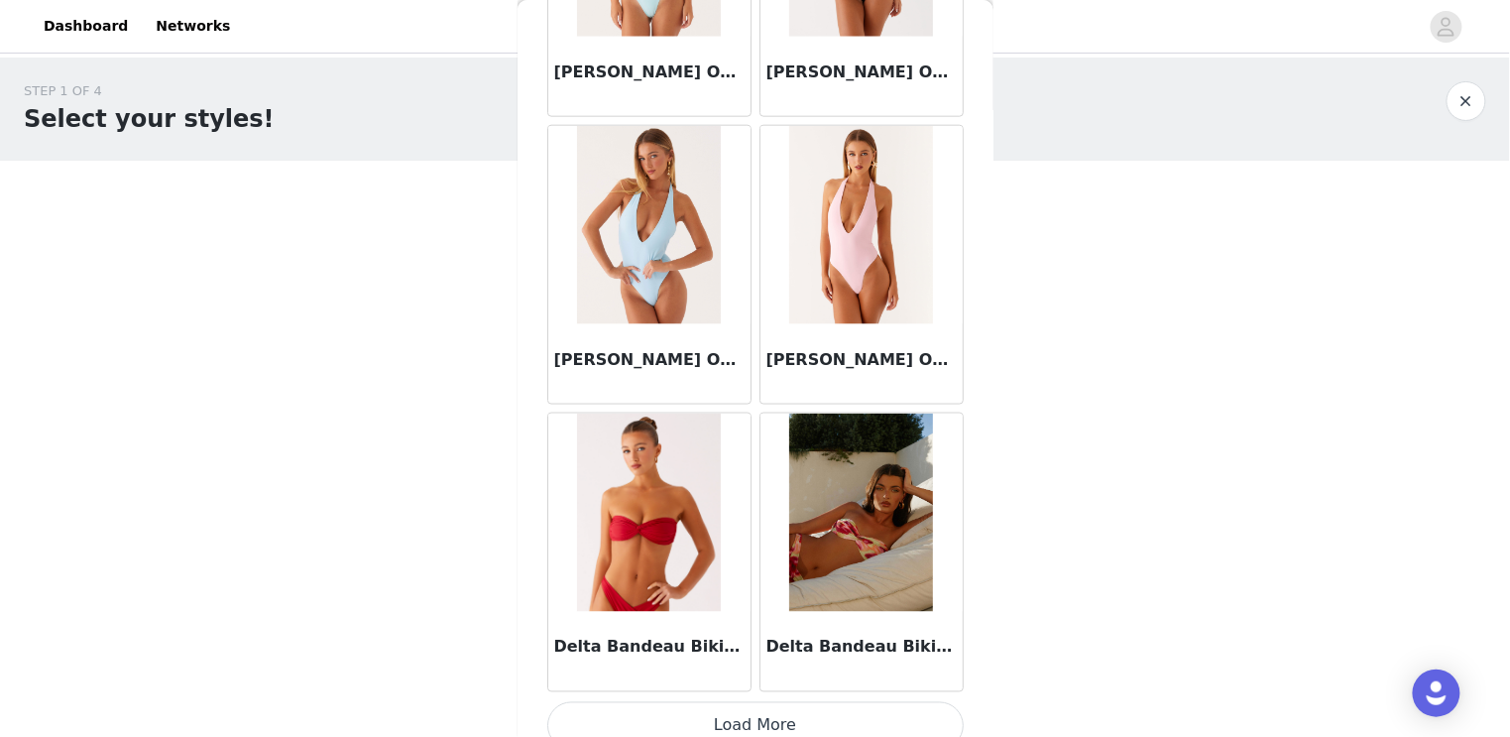
click at [731, 714] on button "Load More" at bounding box center [755, 726] width 417 height 48
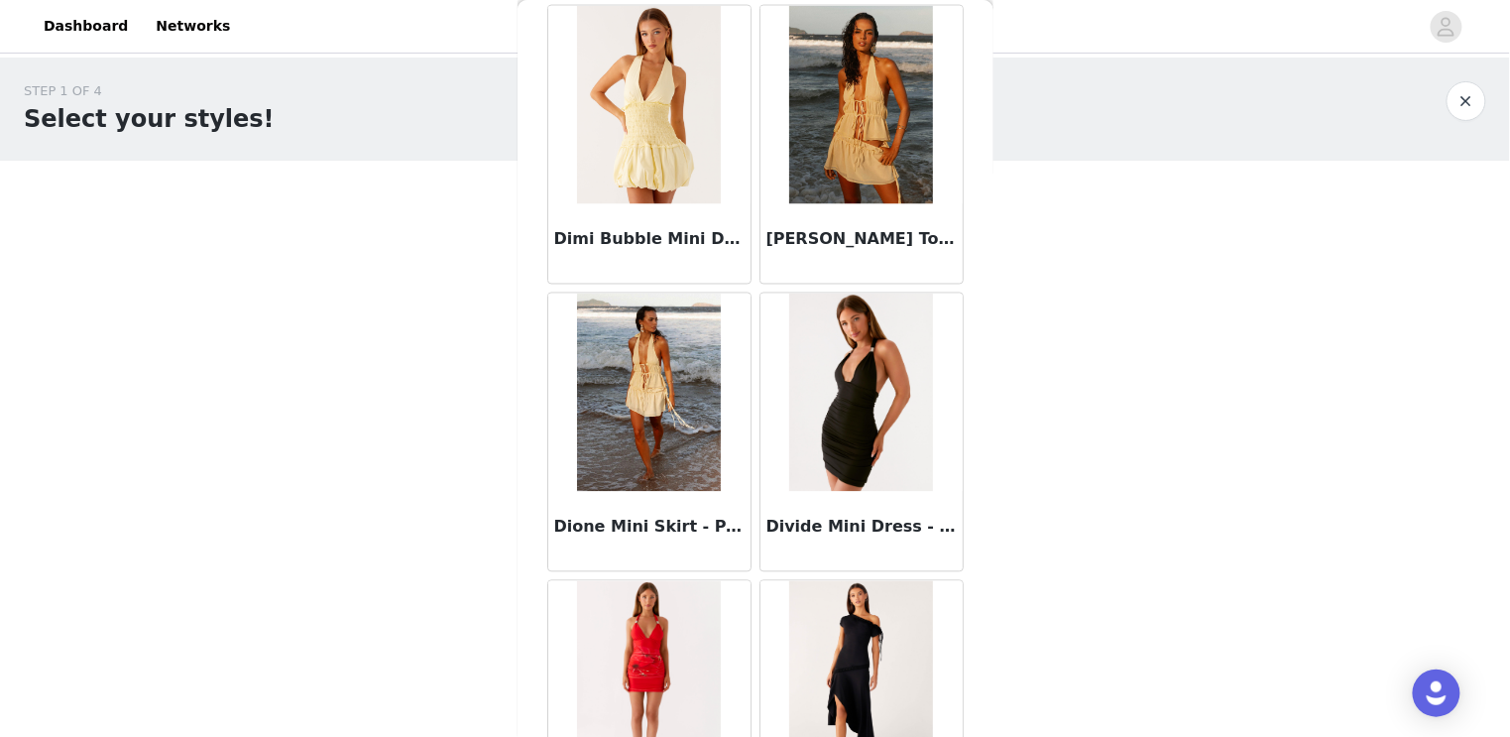
scroll to position [36787, 0]
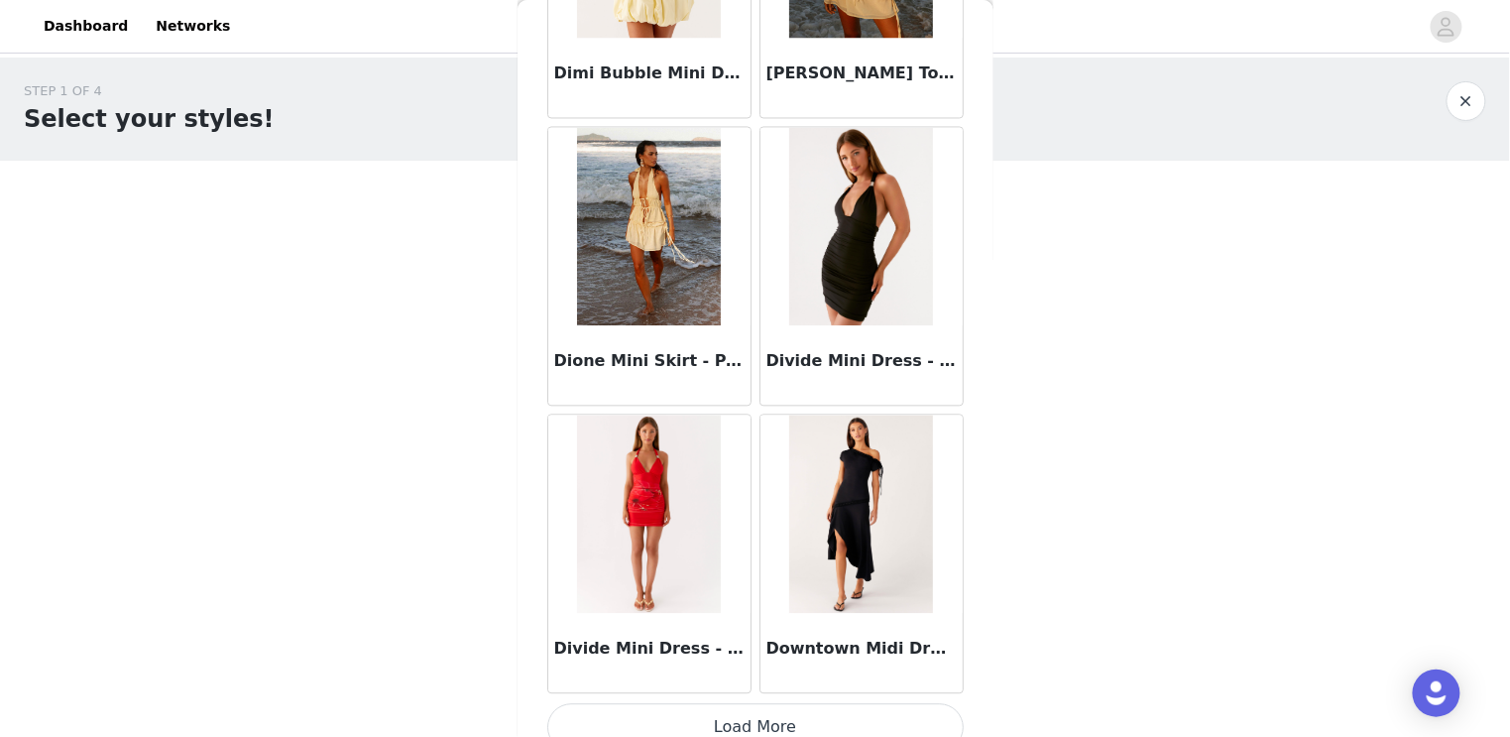
click at [720, 718] on button "Load More" at bounding box center [755, 728] width 417 height 48
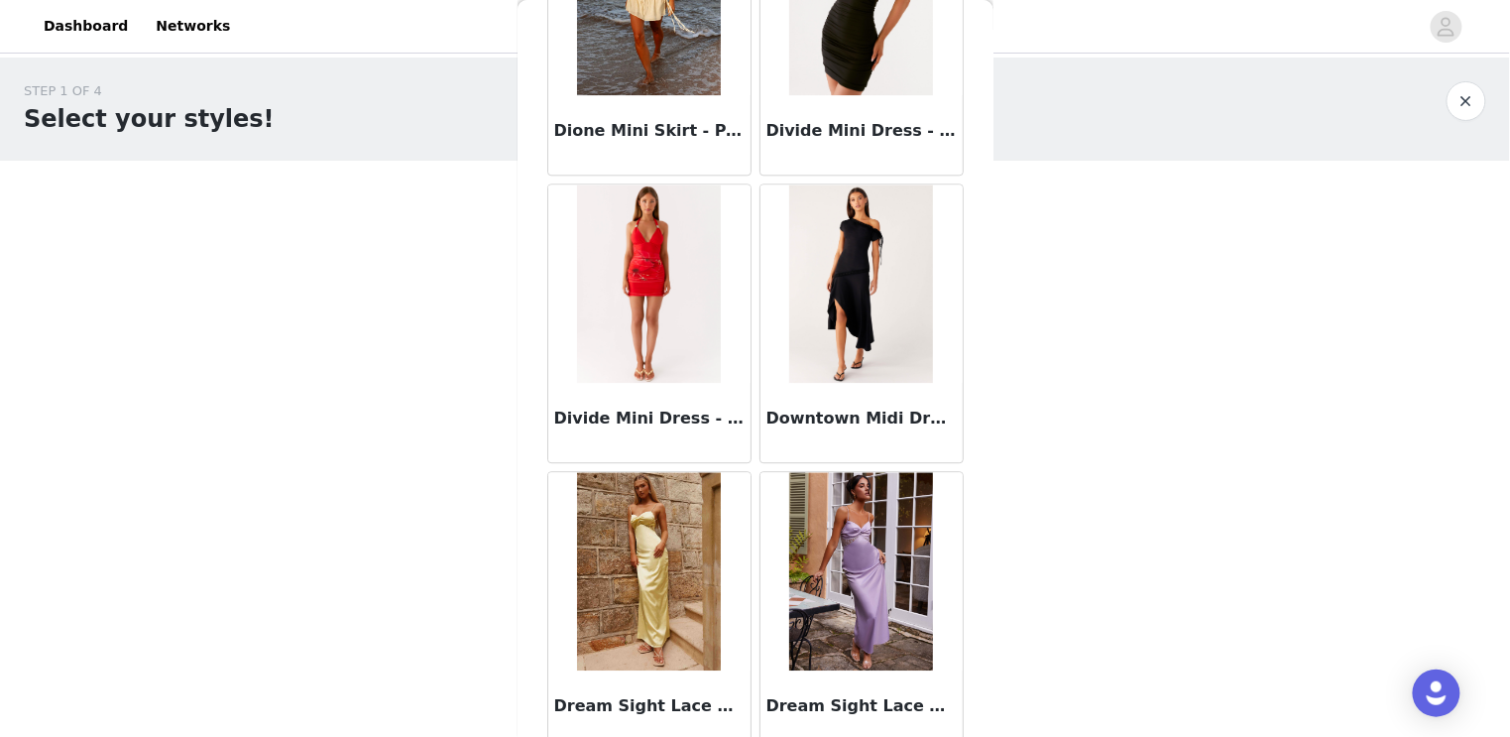
scroll to position [39662, 0]
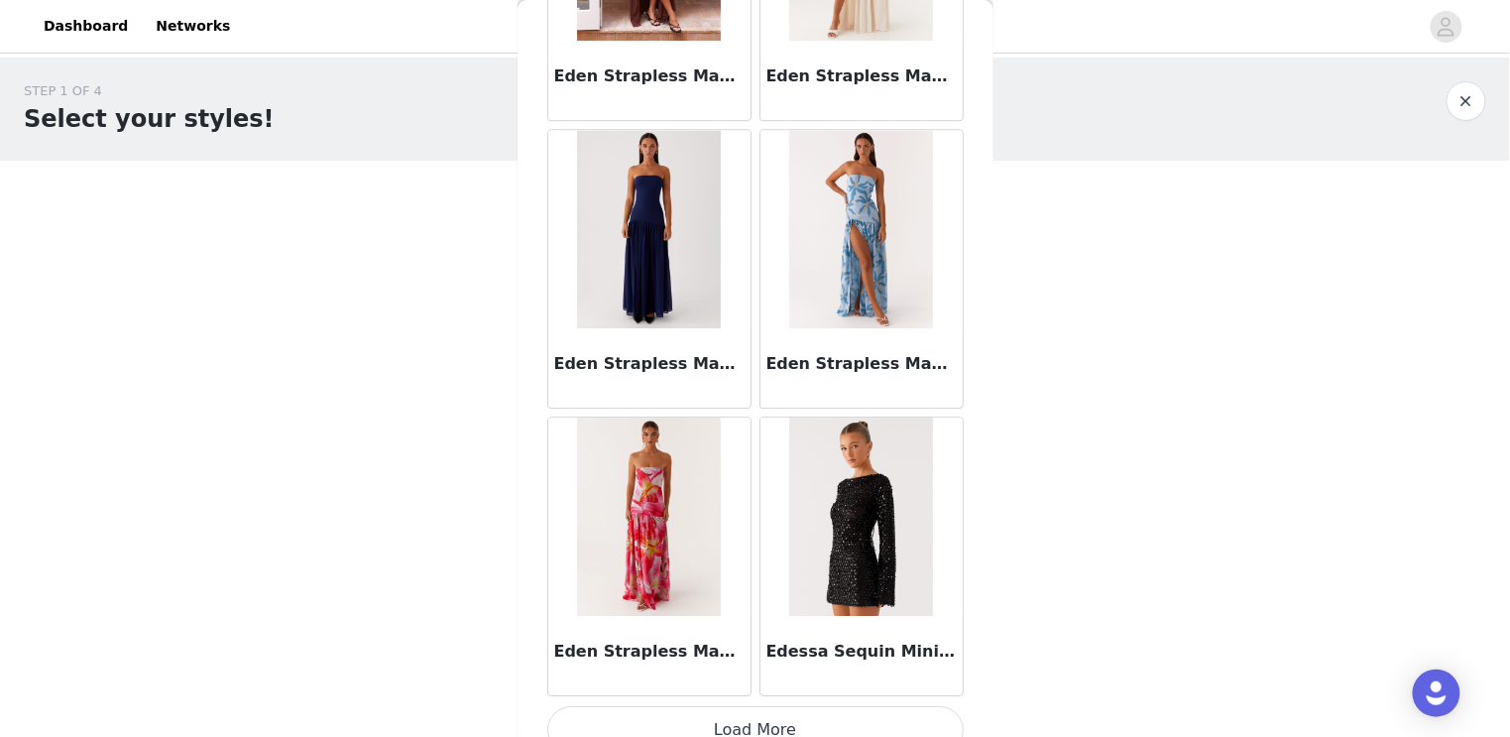
click at [734, 706] on button "Load More" at bounding box center [755, 730] width 417 height 48
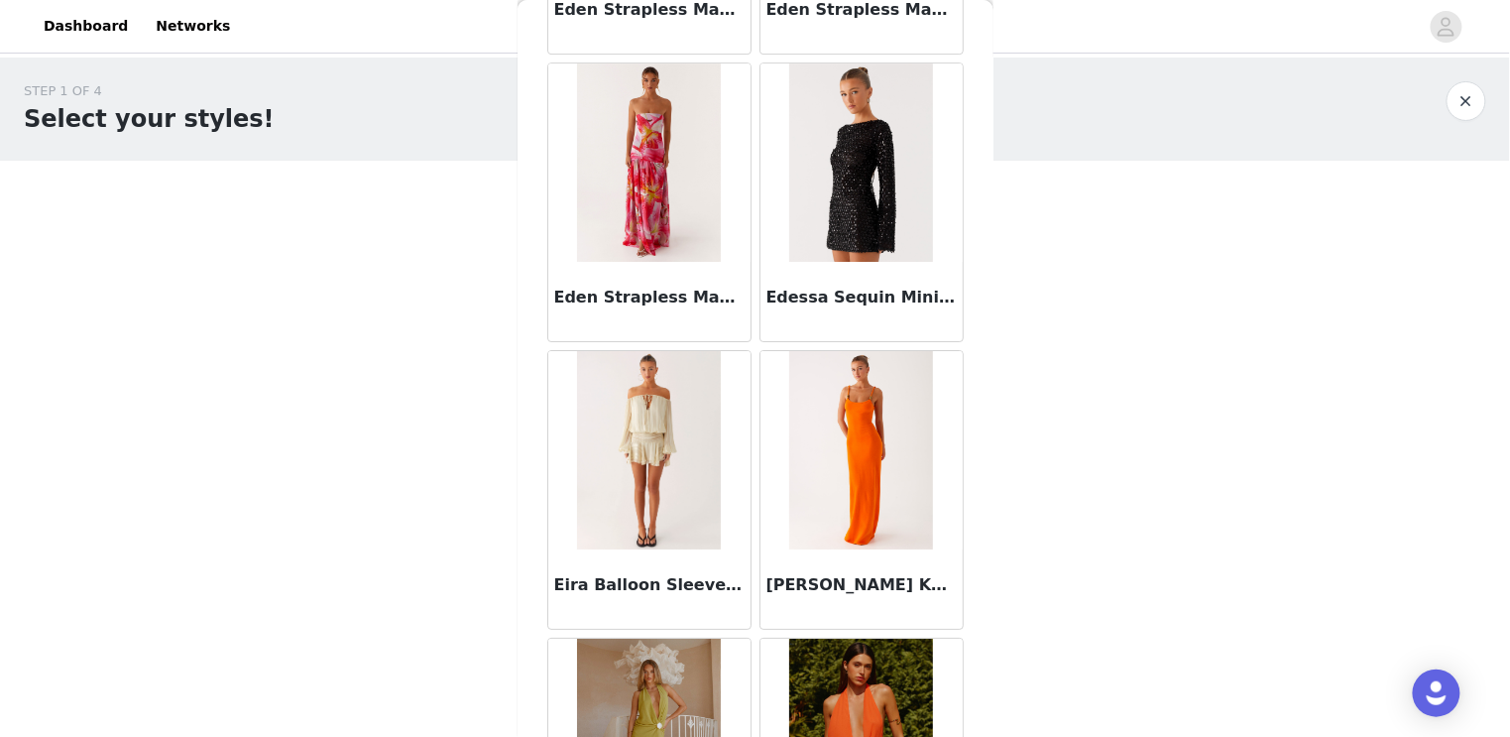
scroll to position [42536, 0]
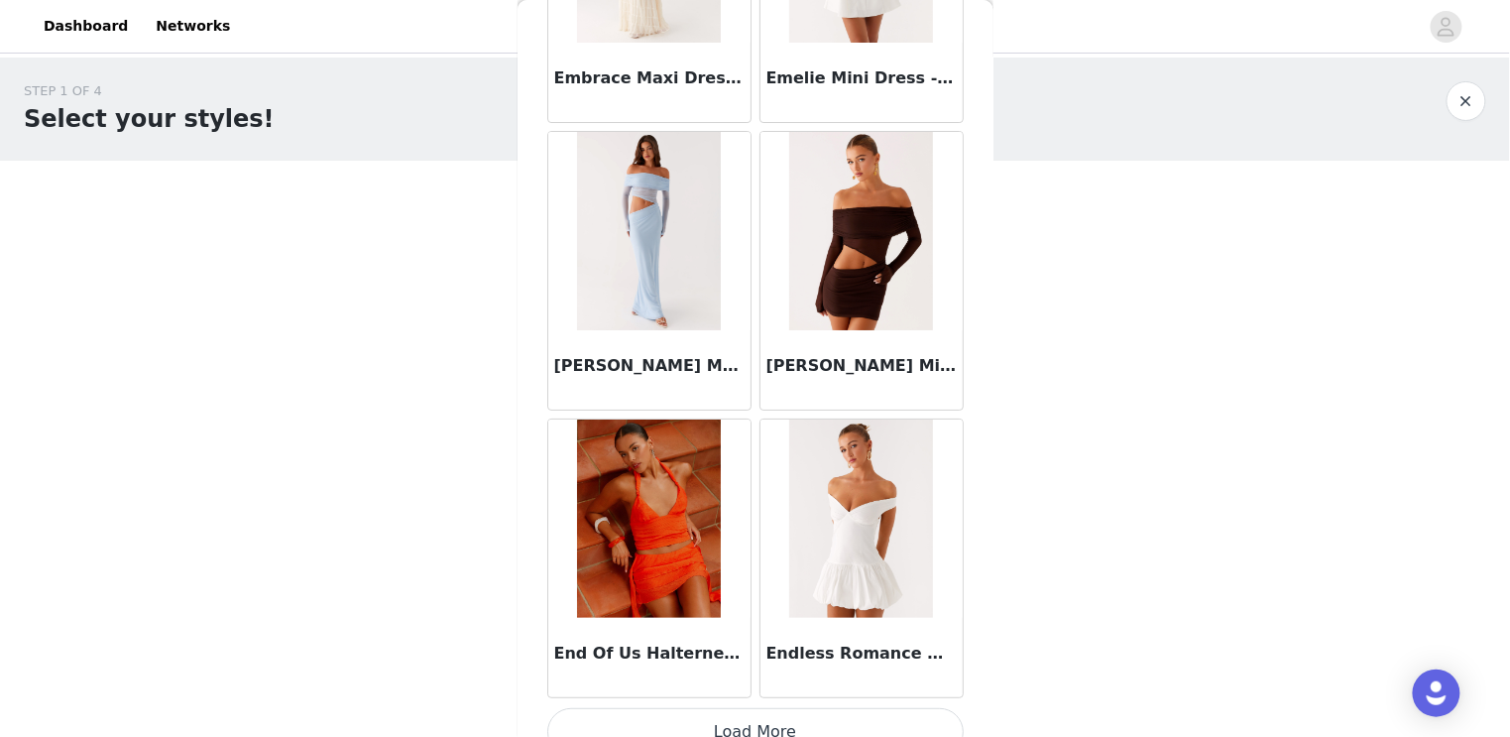
click at [683, 708] on button "Load More" at bounding box center [755, 732] width 417 height 48
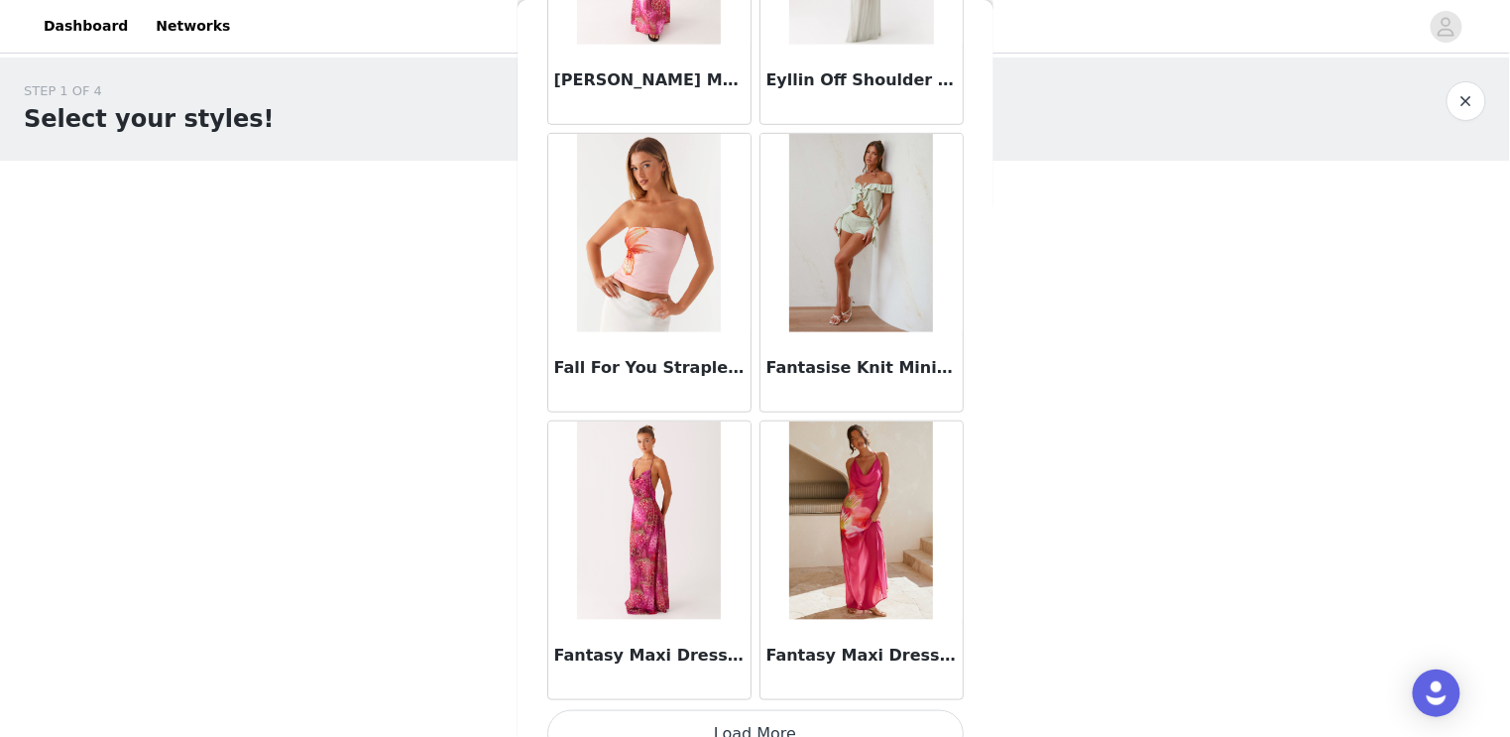
click at [700, 710] on button "Load More" at bounding box center [755, 734] width 417 height 48
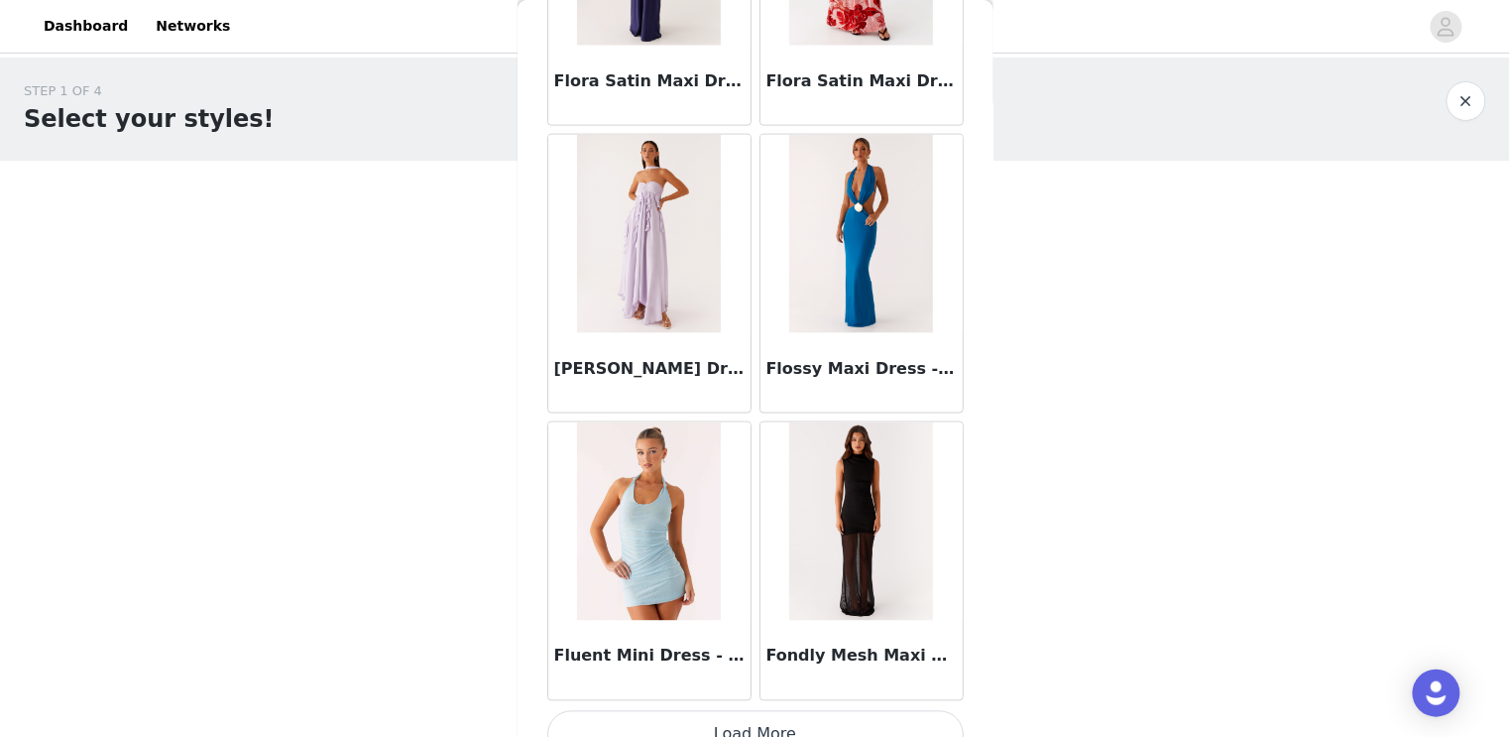
click at [669, 711] on button "Load More" at bounding box center [755, 735] width 417 height 48
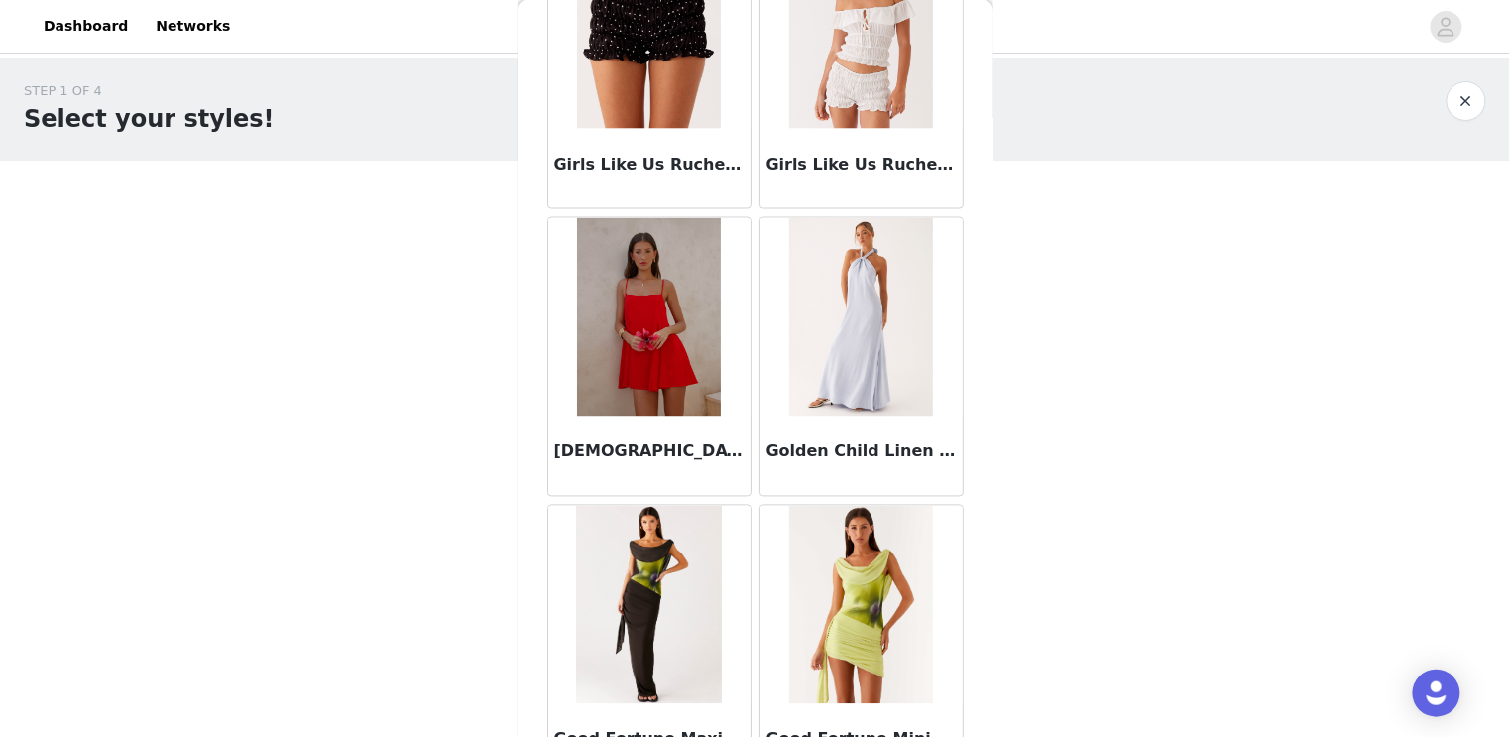
scroll to position [51159, 0]
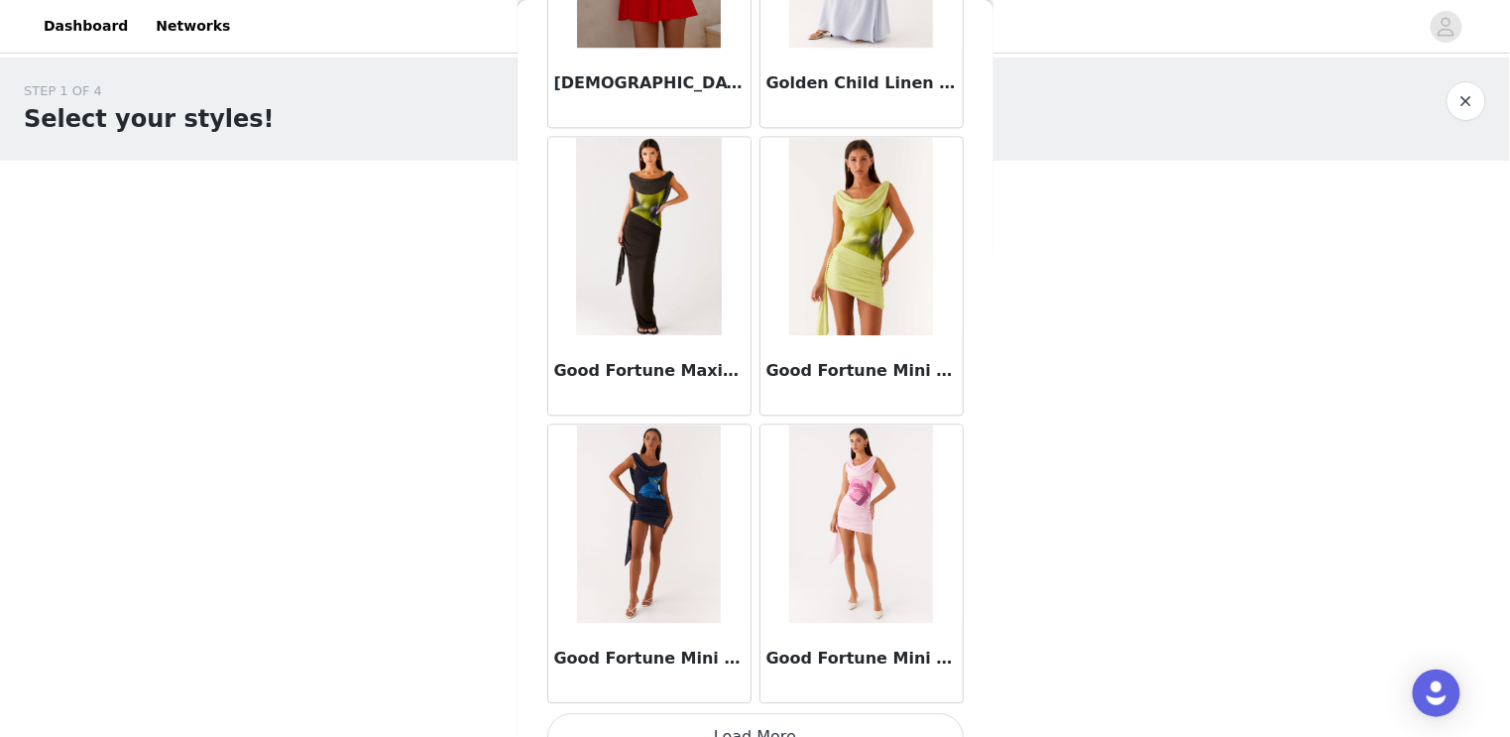
click at [716, 713] on button "Load More" at bounding box center [755, 737] width 417 height 48
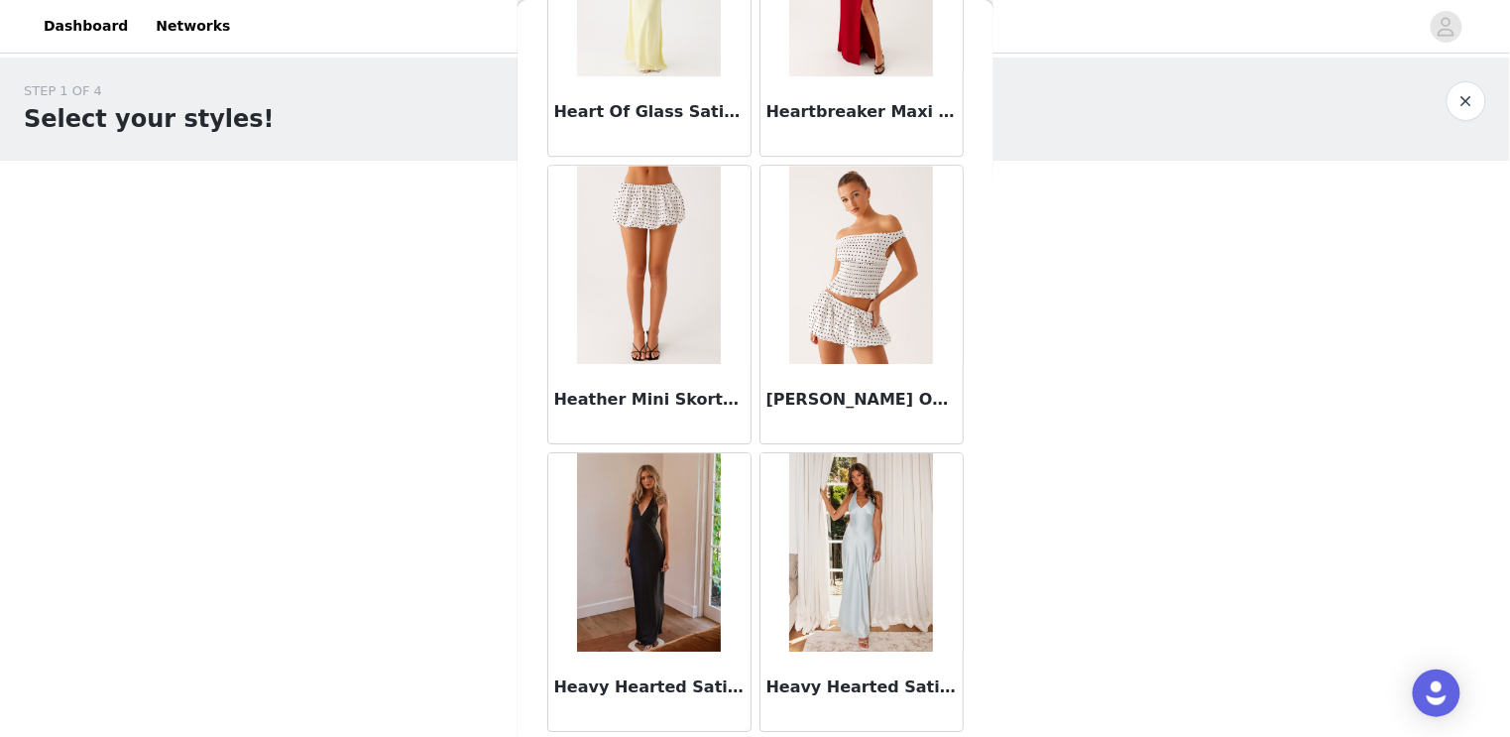
scroll to position [54034, 0]
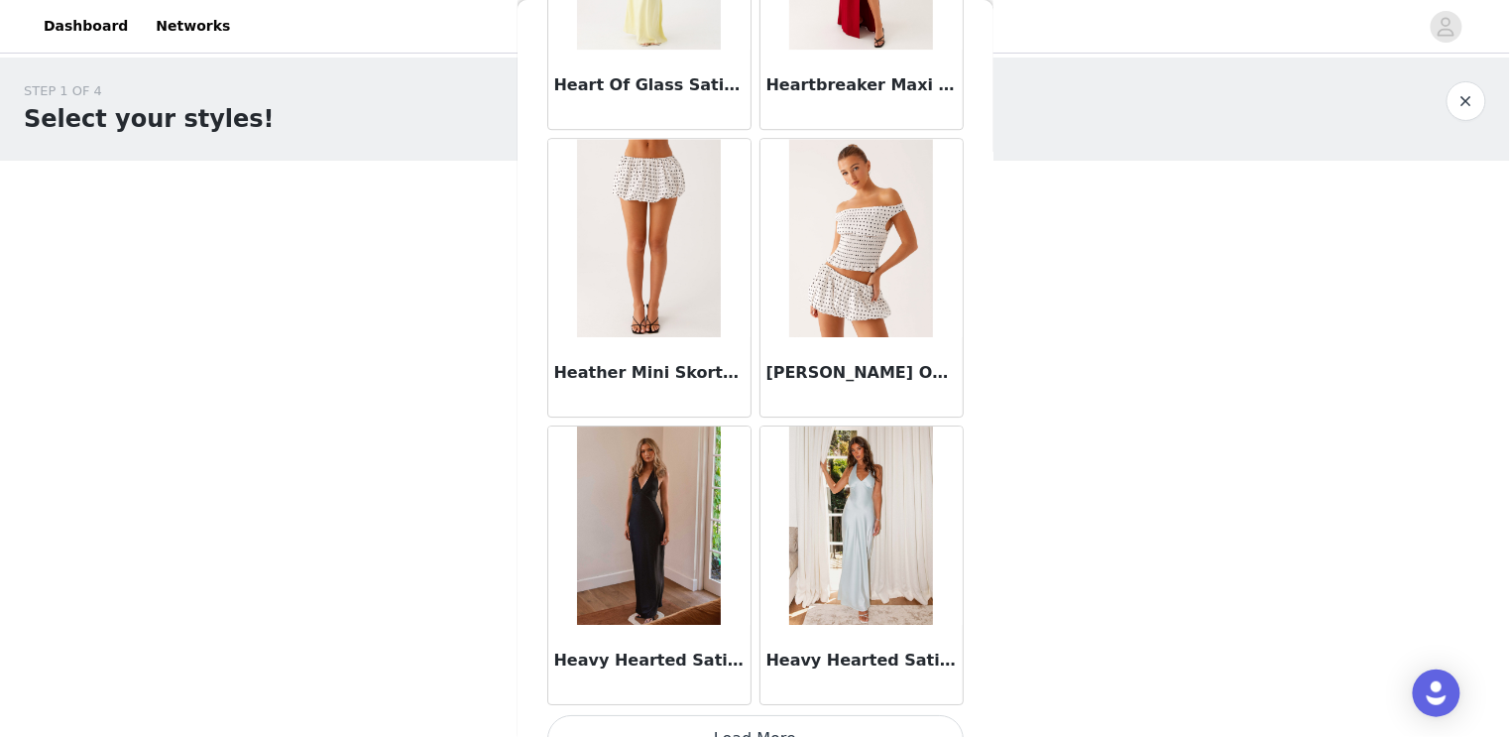
click at [754, 715] on button "Load More" at bounding box center [755, 739] width 417 height 48
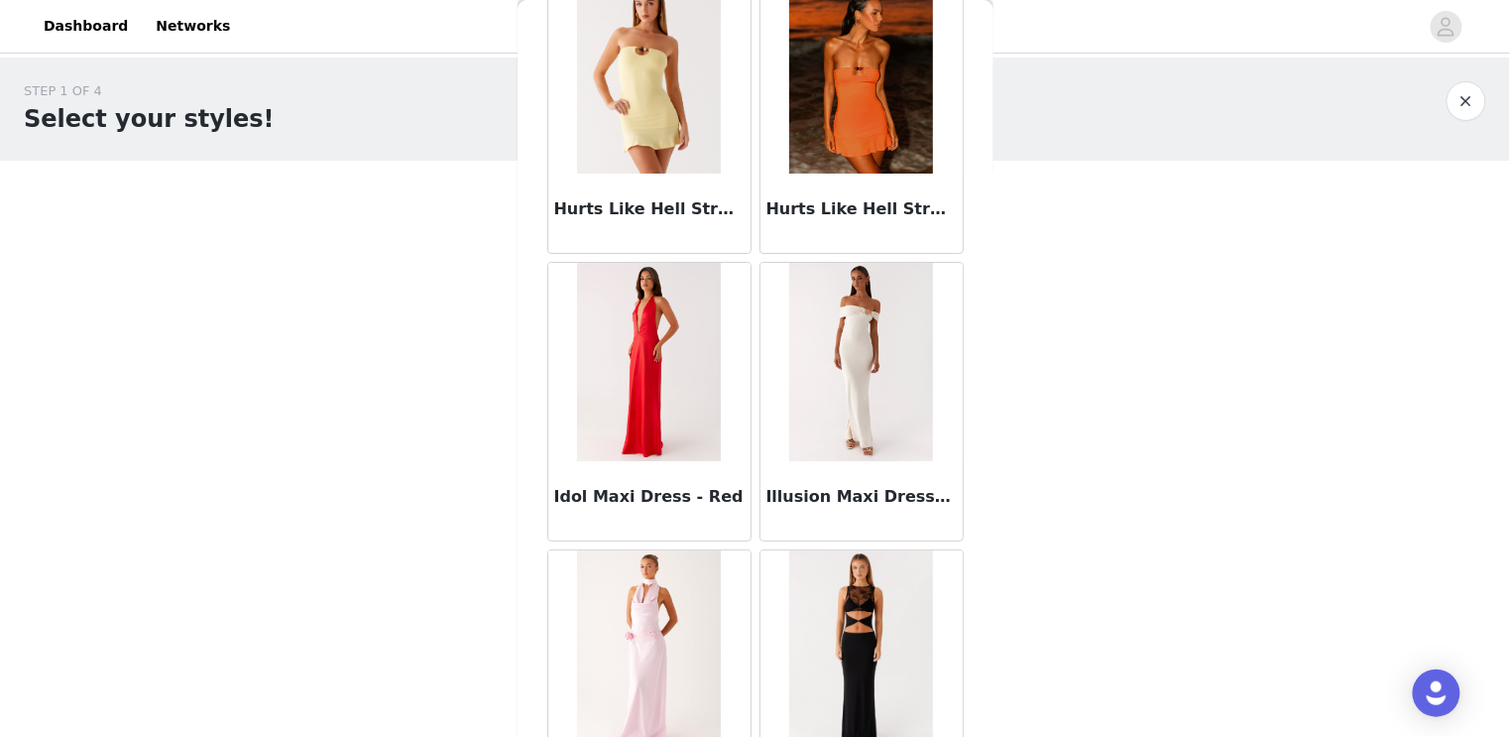
scroll to position [56908, 0]
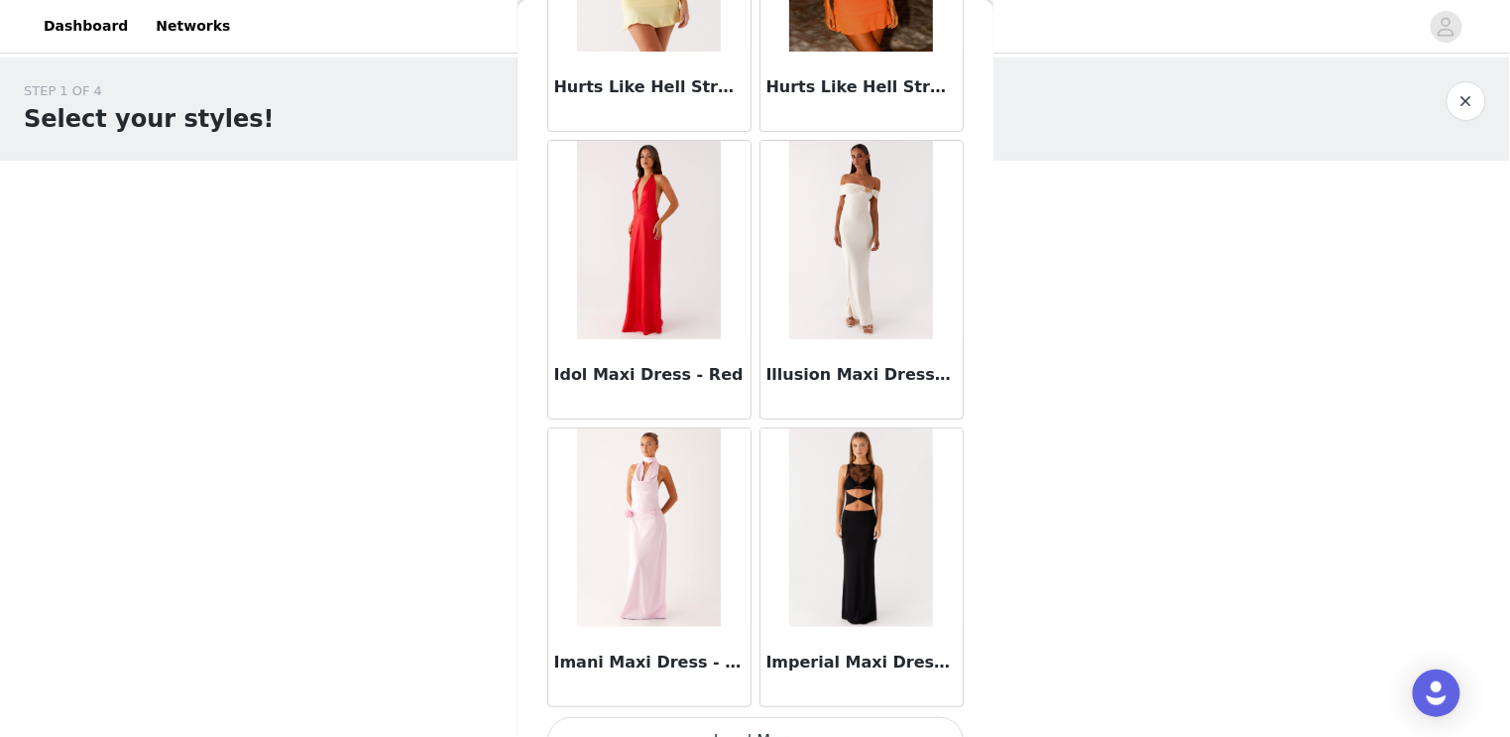
click at [723, 717] on button "Load More" at bounding box center [755, 741] width 417 height 48
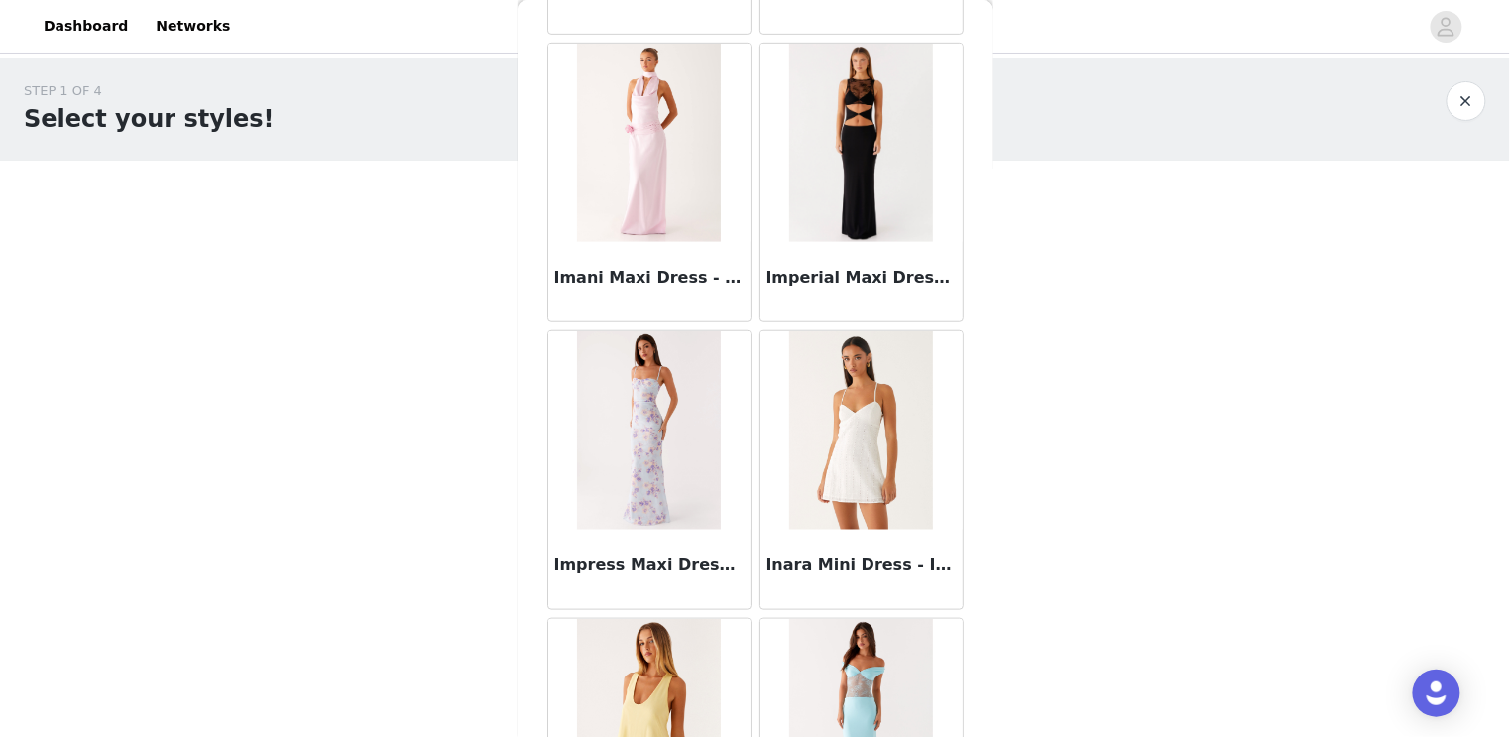
scroll to position [59782, 0]
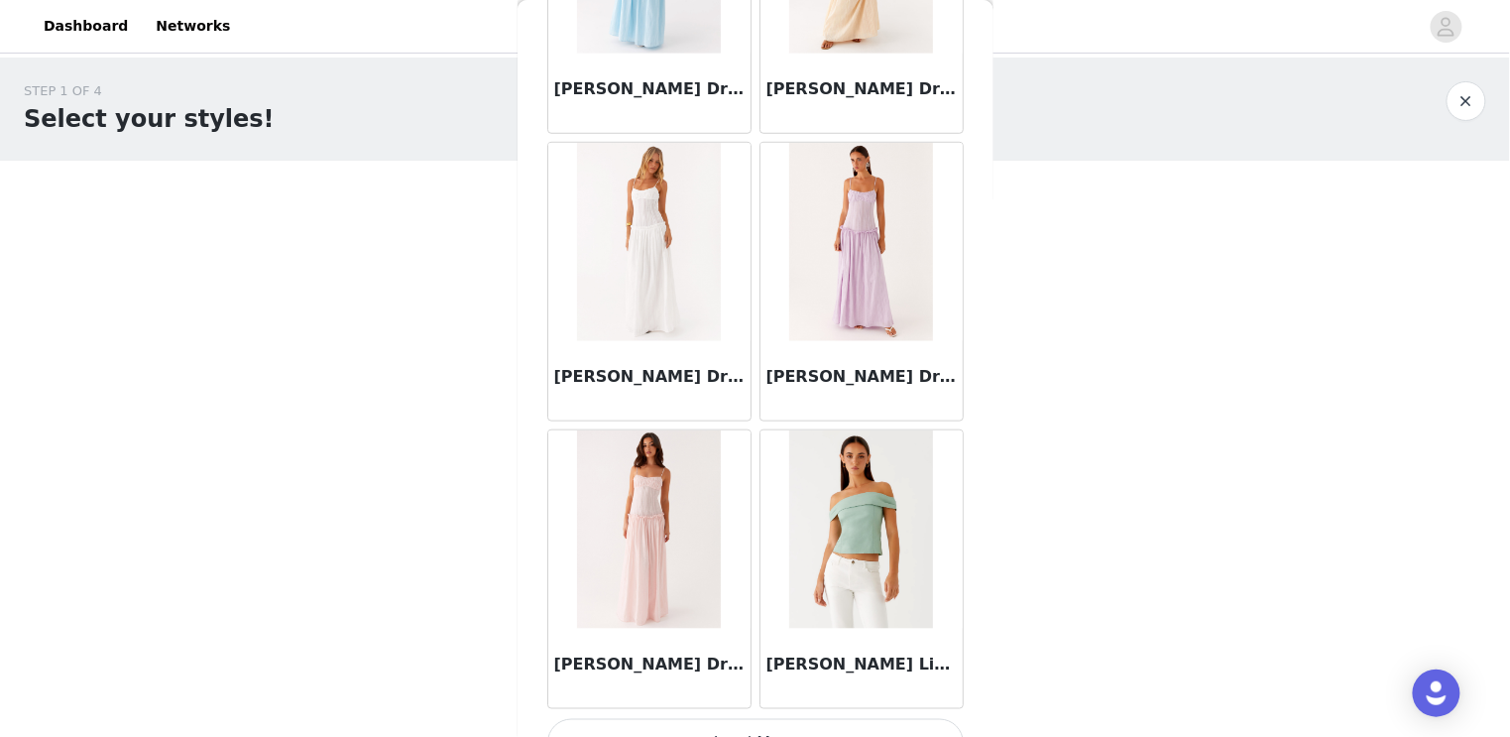
click at [679, 719] on button "Load More" at bounding box center [755, 743] width 417 height 48
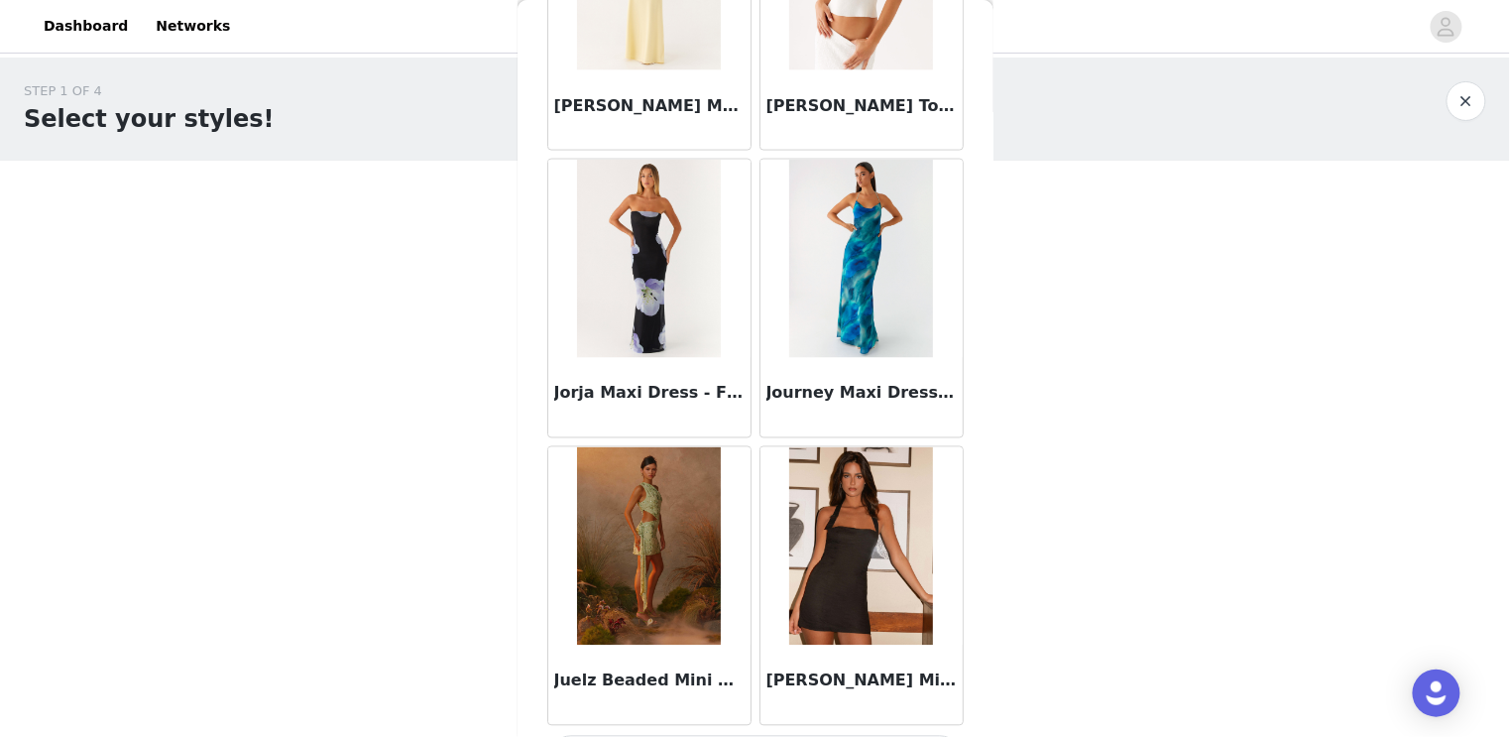
scroll to position [62656, 0]
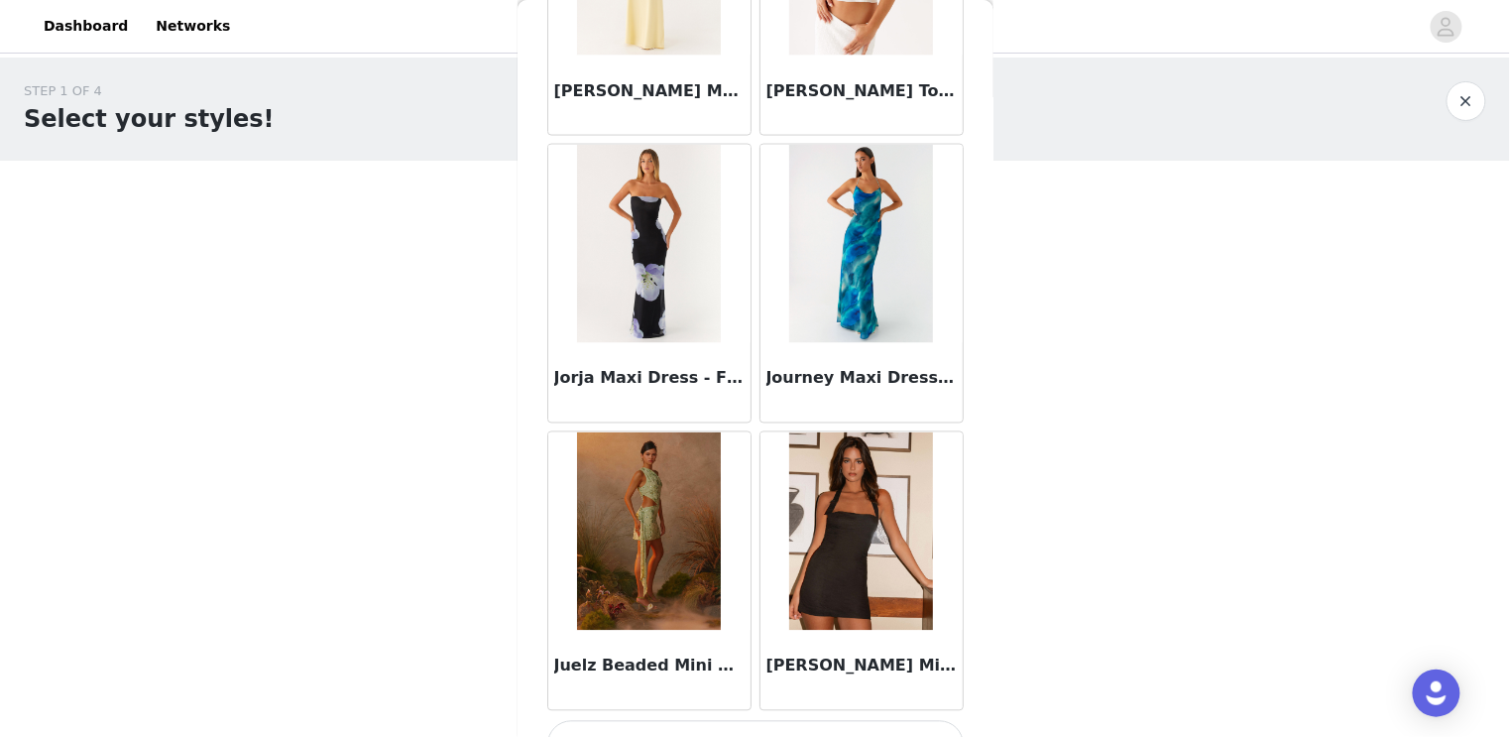
click at [667, 721] on button "Load More" at bounding box center [755, 745] width 417 height 48
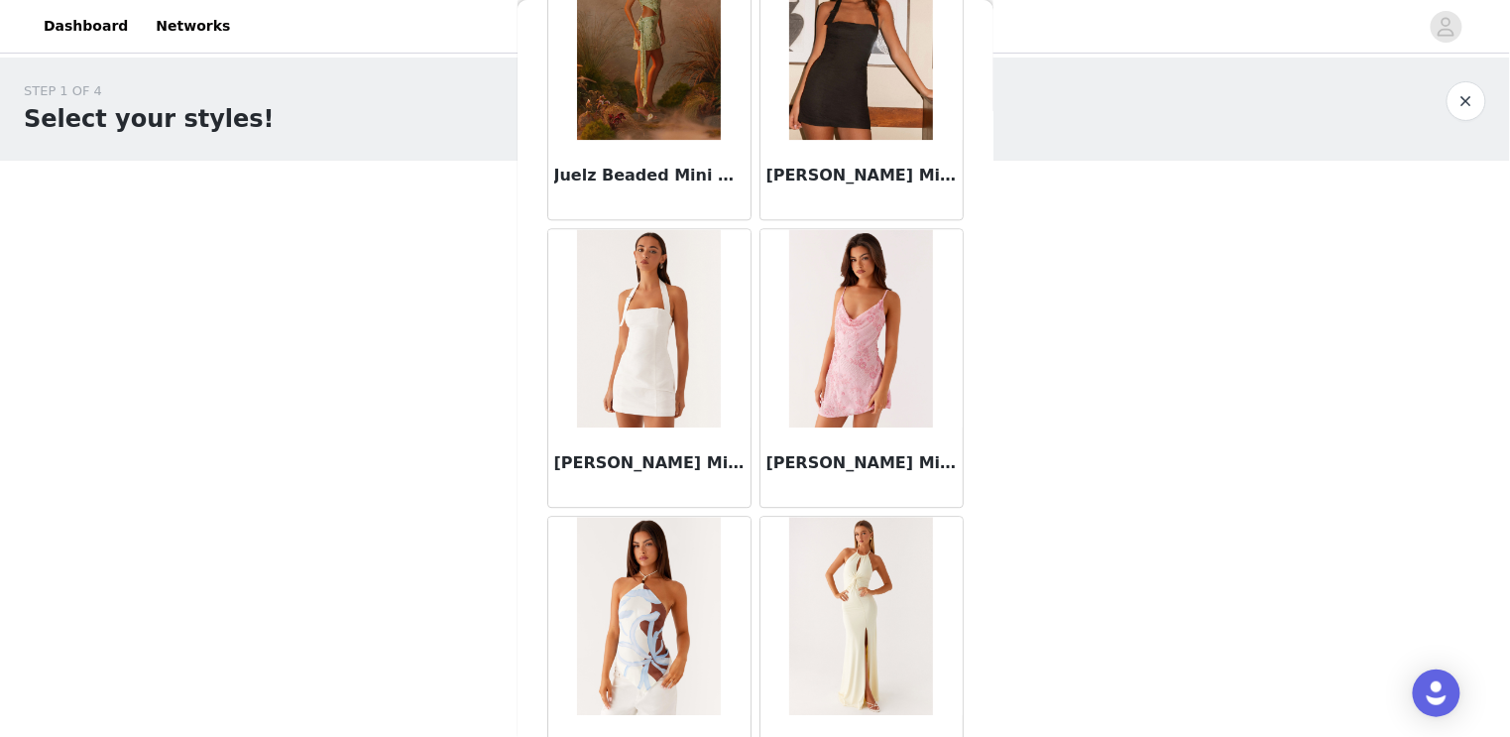
scroll to position [65531, 0]
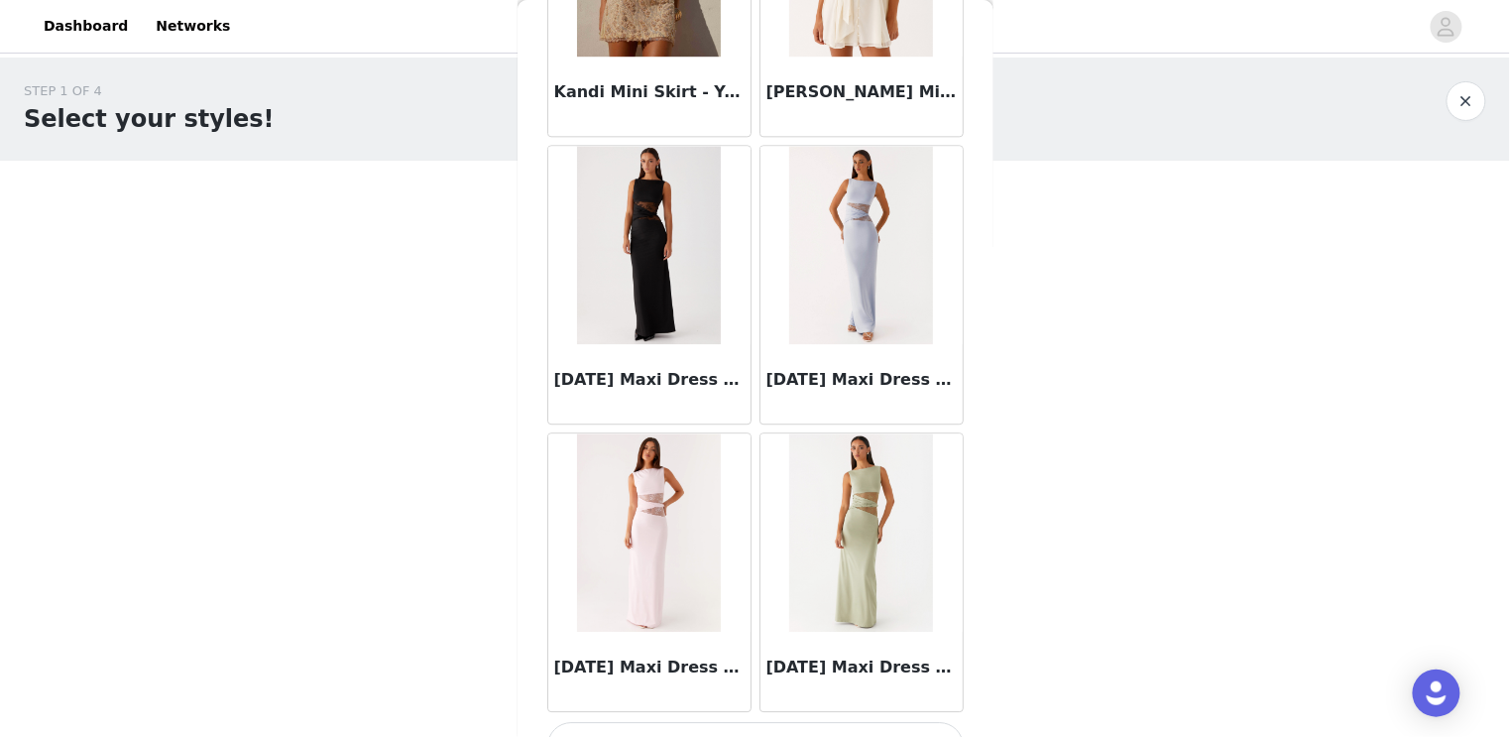
click at [688, 722] on button "Load More" at bounding box center [755, 746] width 417 height 48
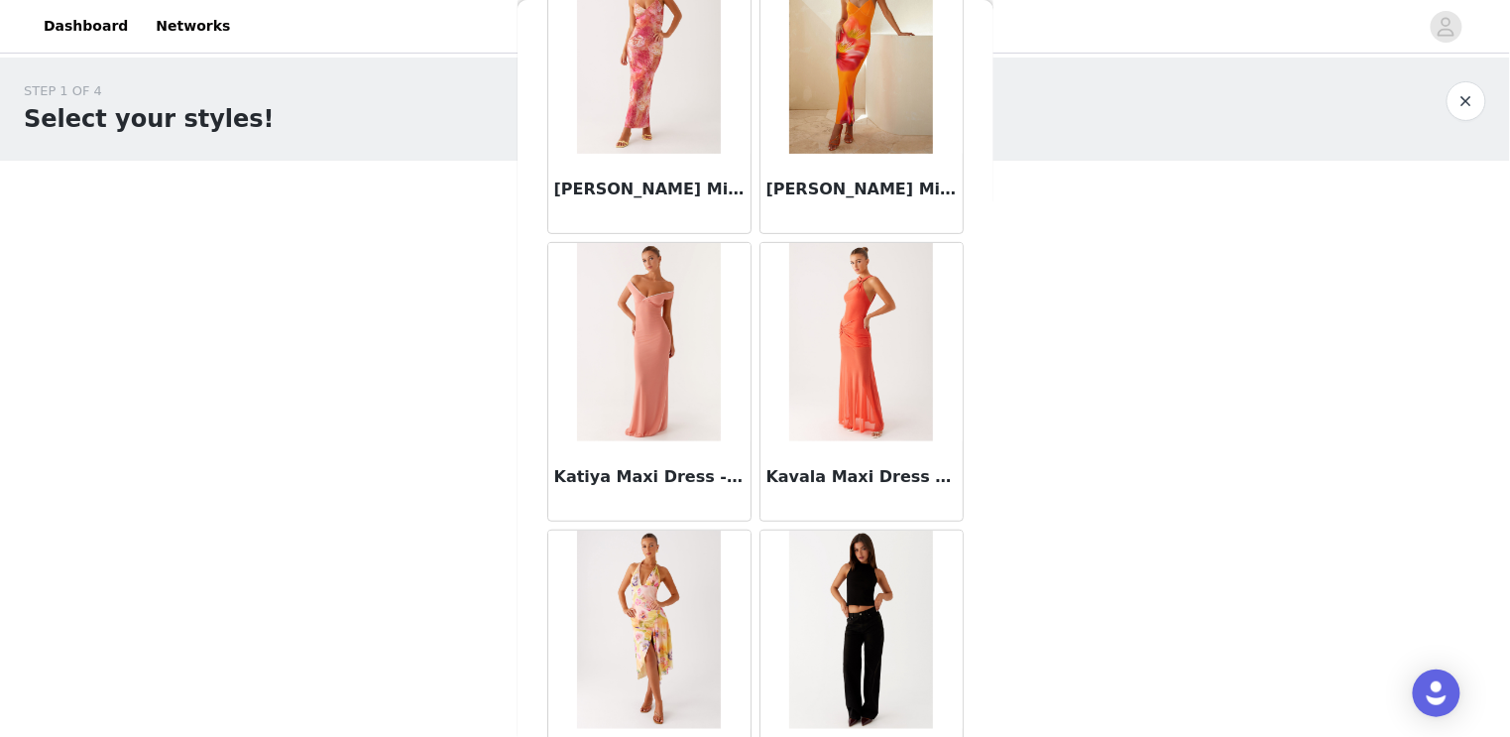
scroll to position [68406, 0]
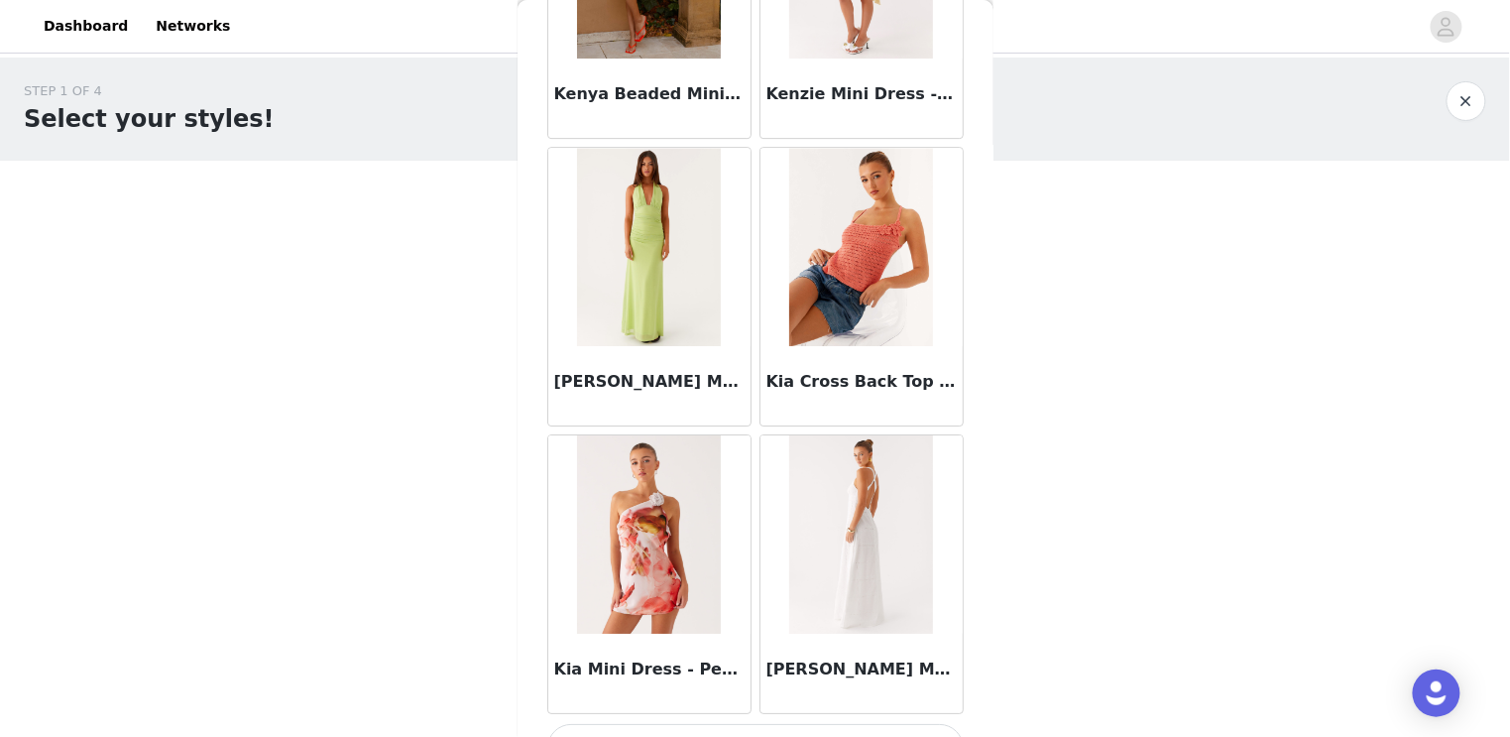
click at [701, 724] on button "Load More" at bounding box center [755, 748] width 417 height 48
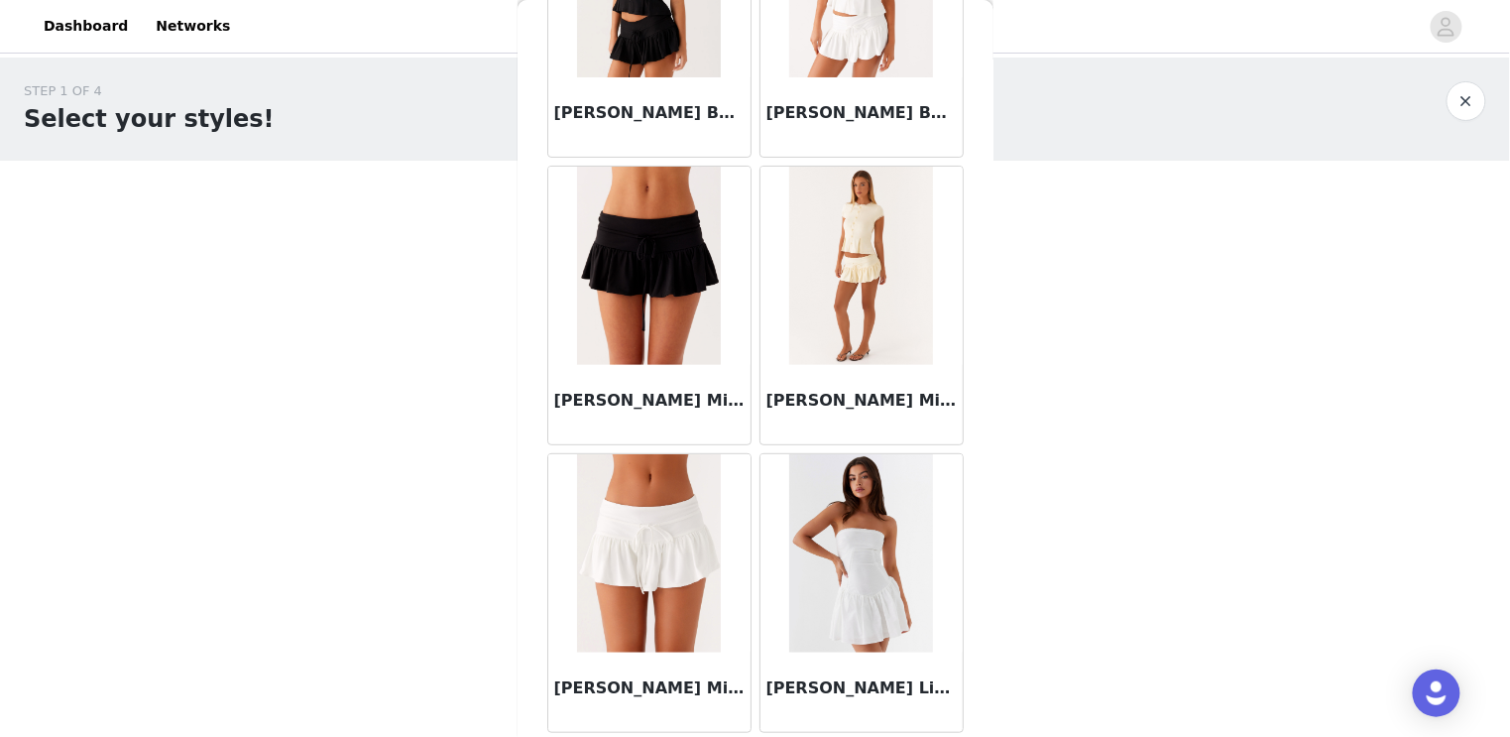
scroll to position [71280, 0]
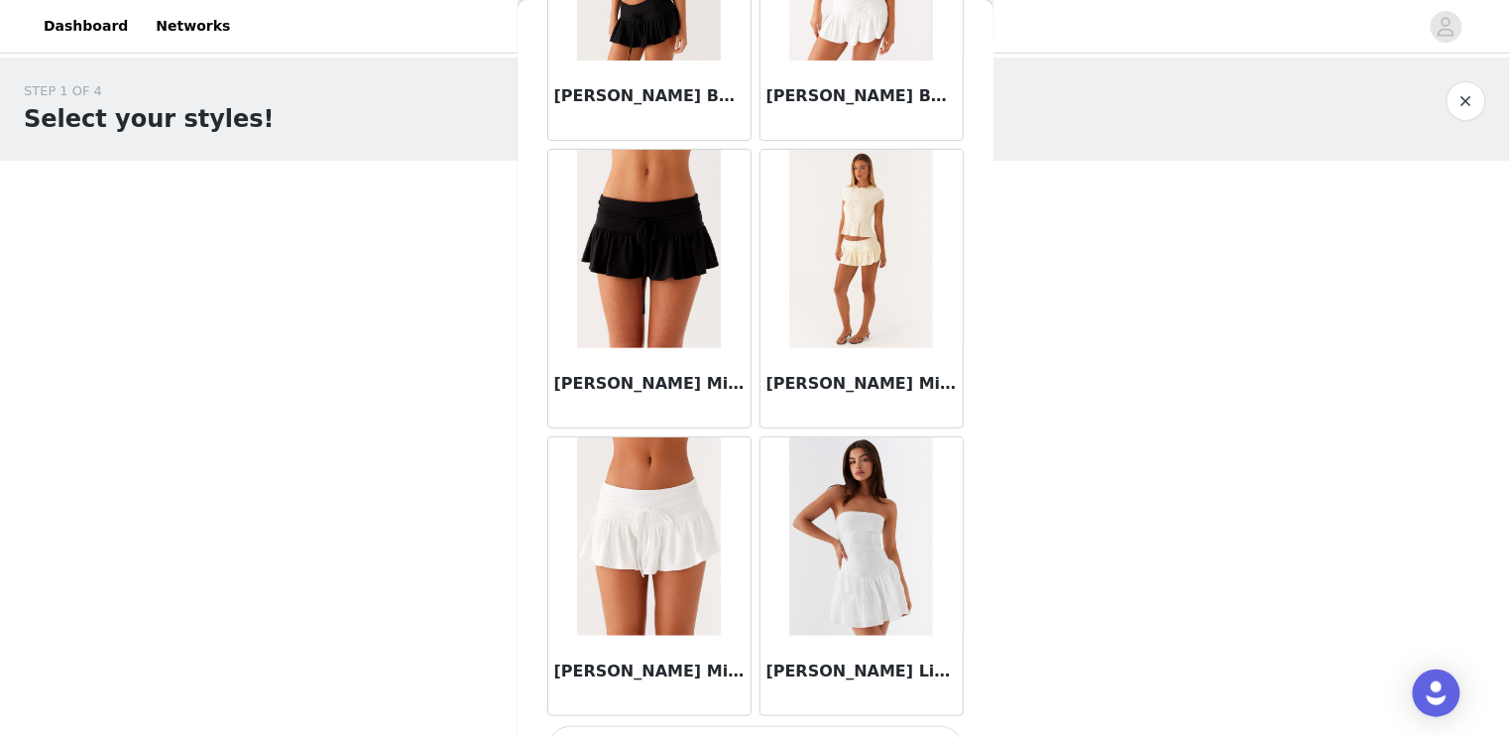
click at [670, 726] on button "Load More" at bounding box center [755, 750] width 417 height 48
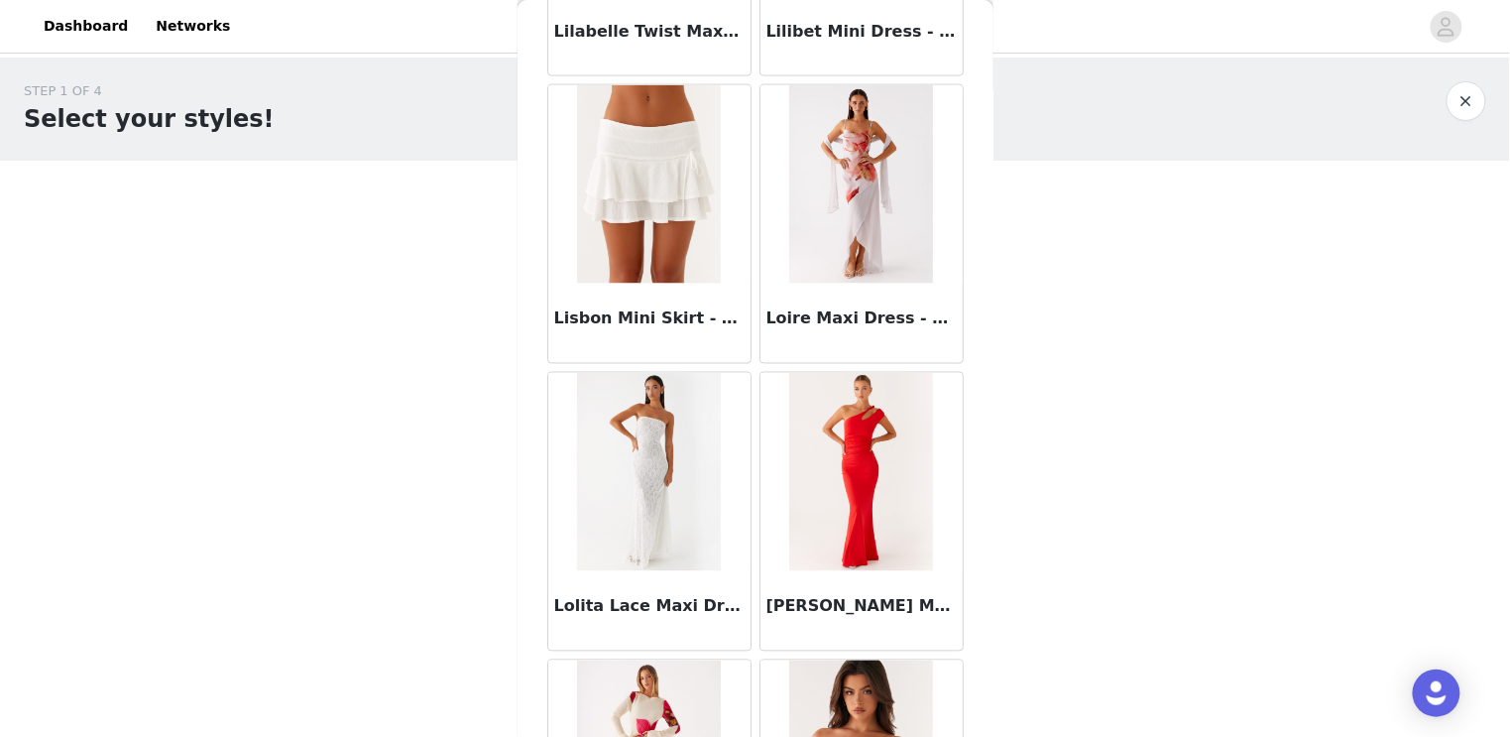
scroll to position [77028, 0]
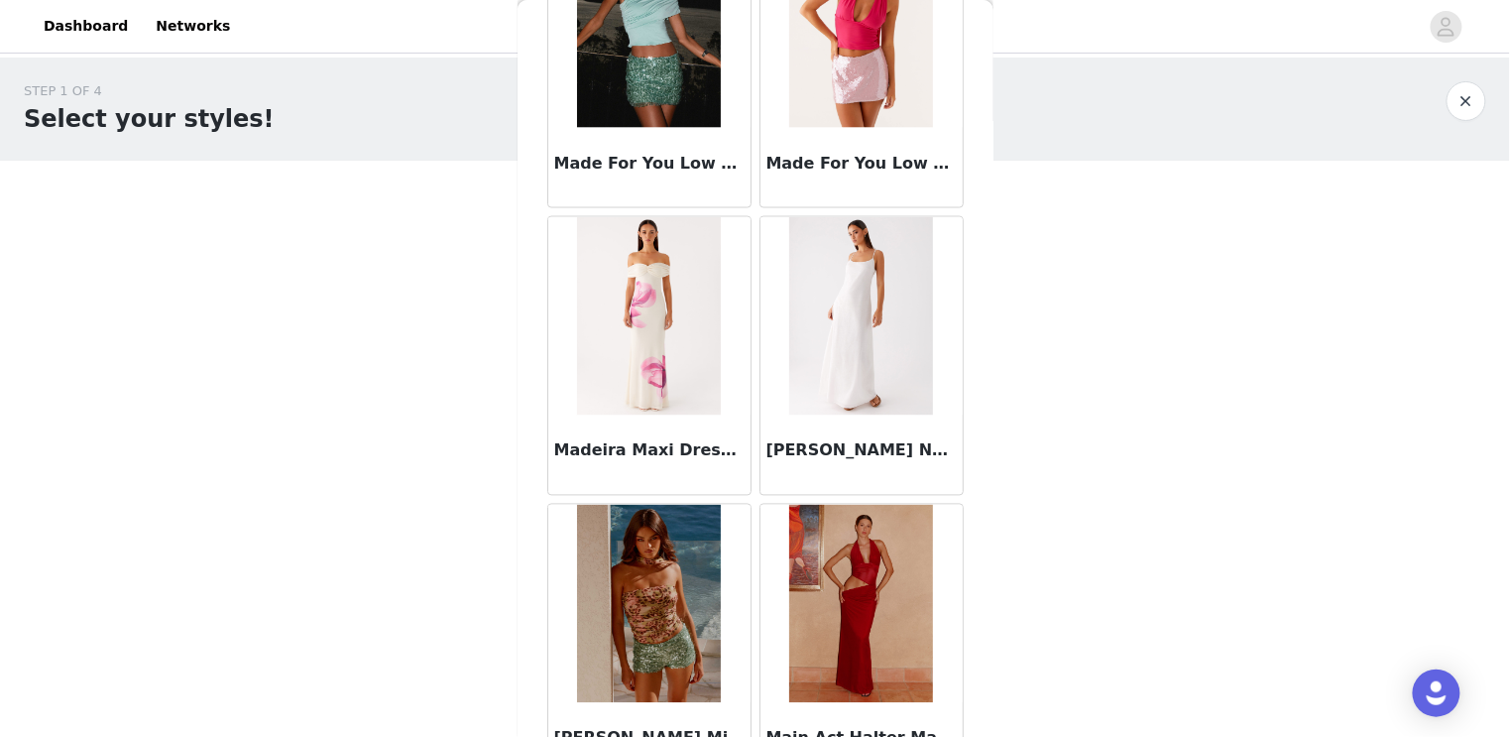
scroll to position [79902, 0]
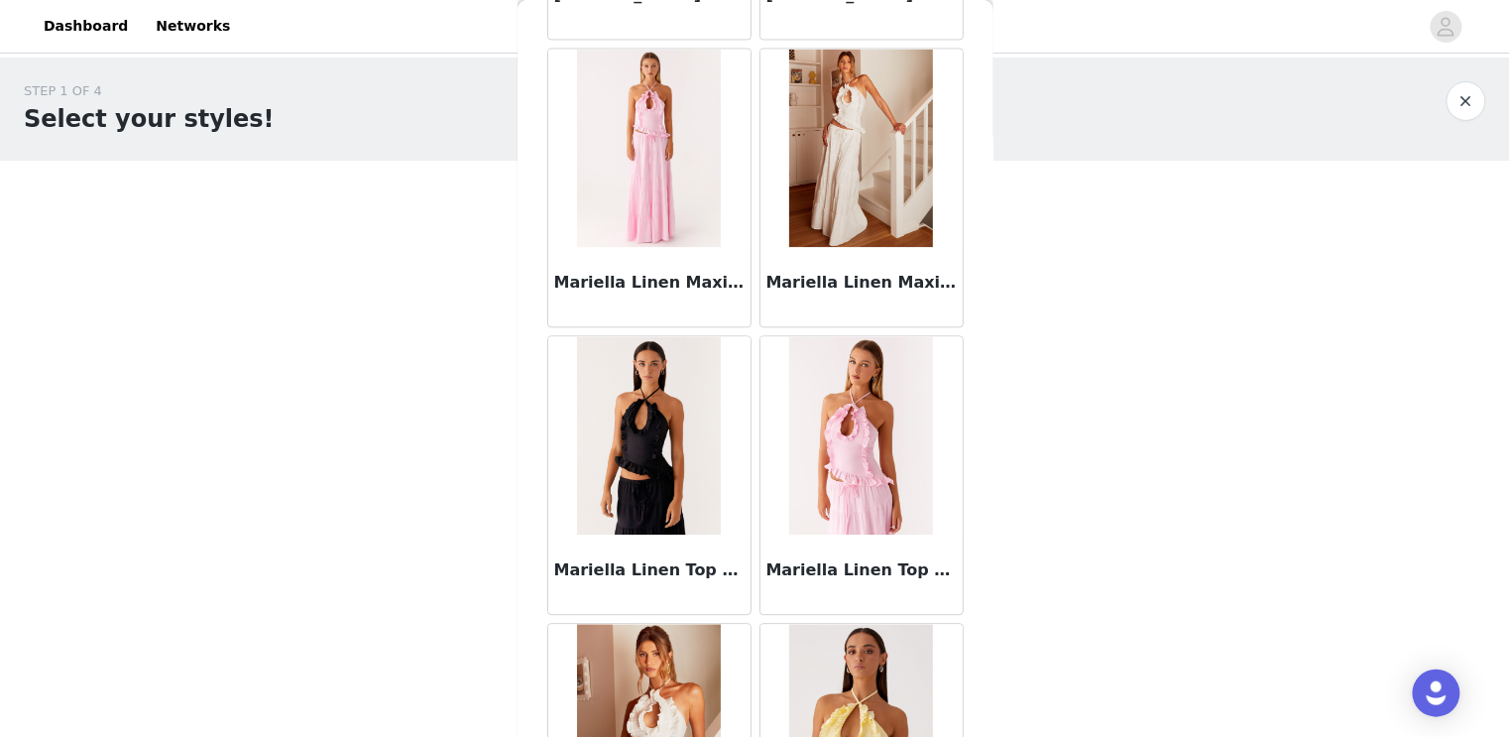
scroll to position [82777, 0]
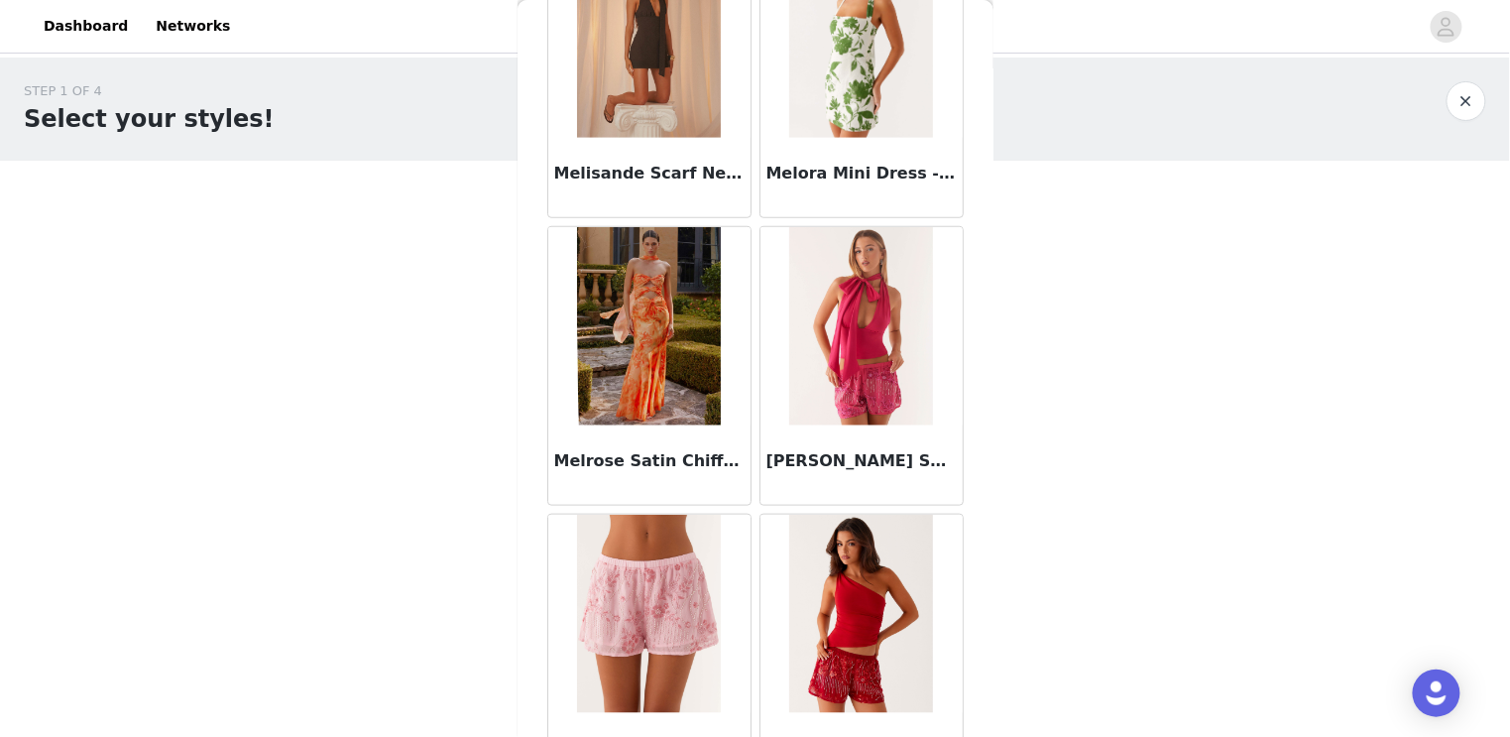
scroll to position [88526, 0]
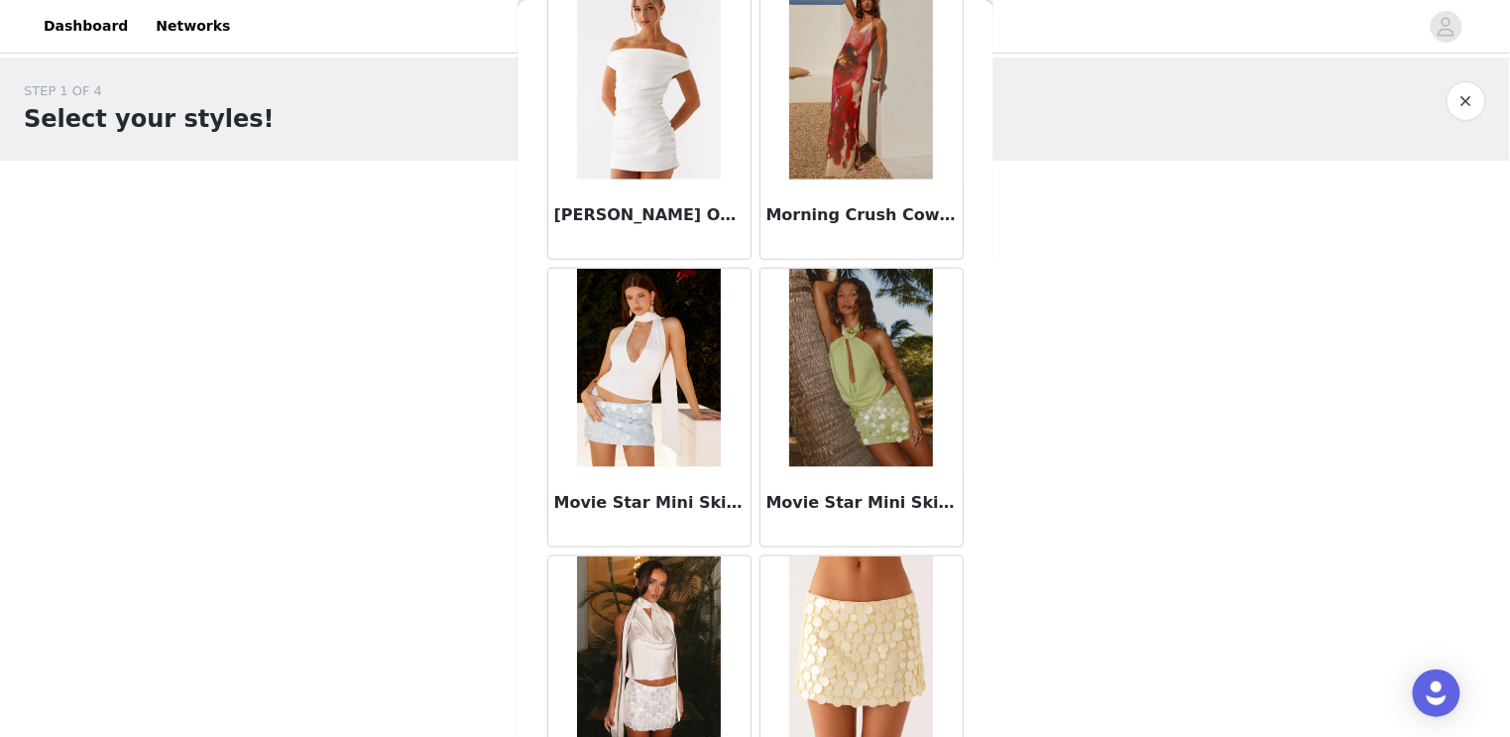
scroll to position [91400, 0]
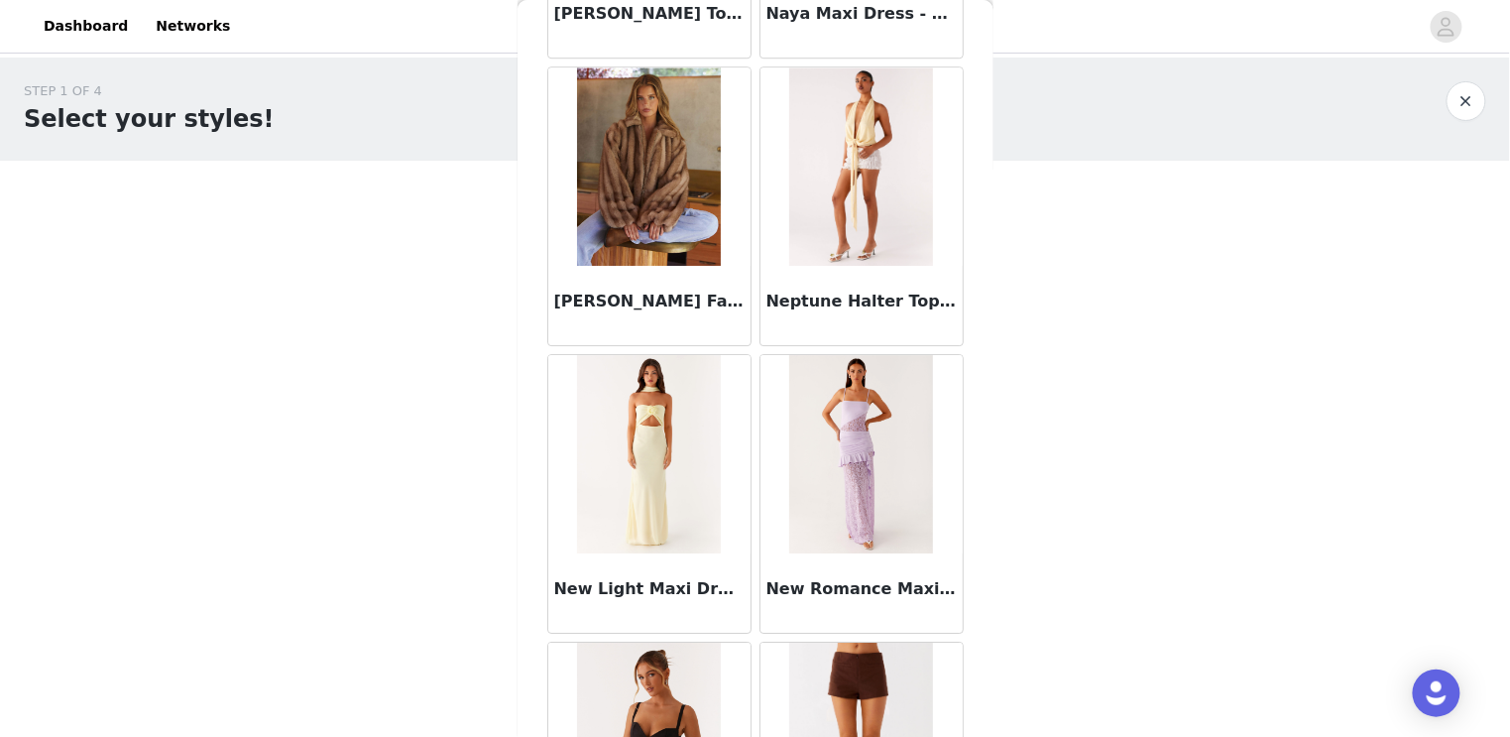
scroll to position [94274, 0]
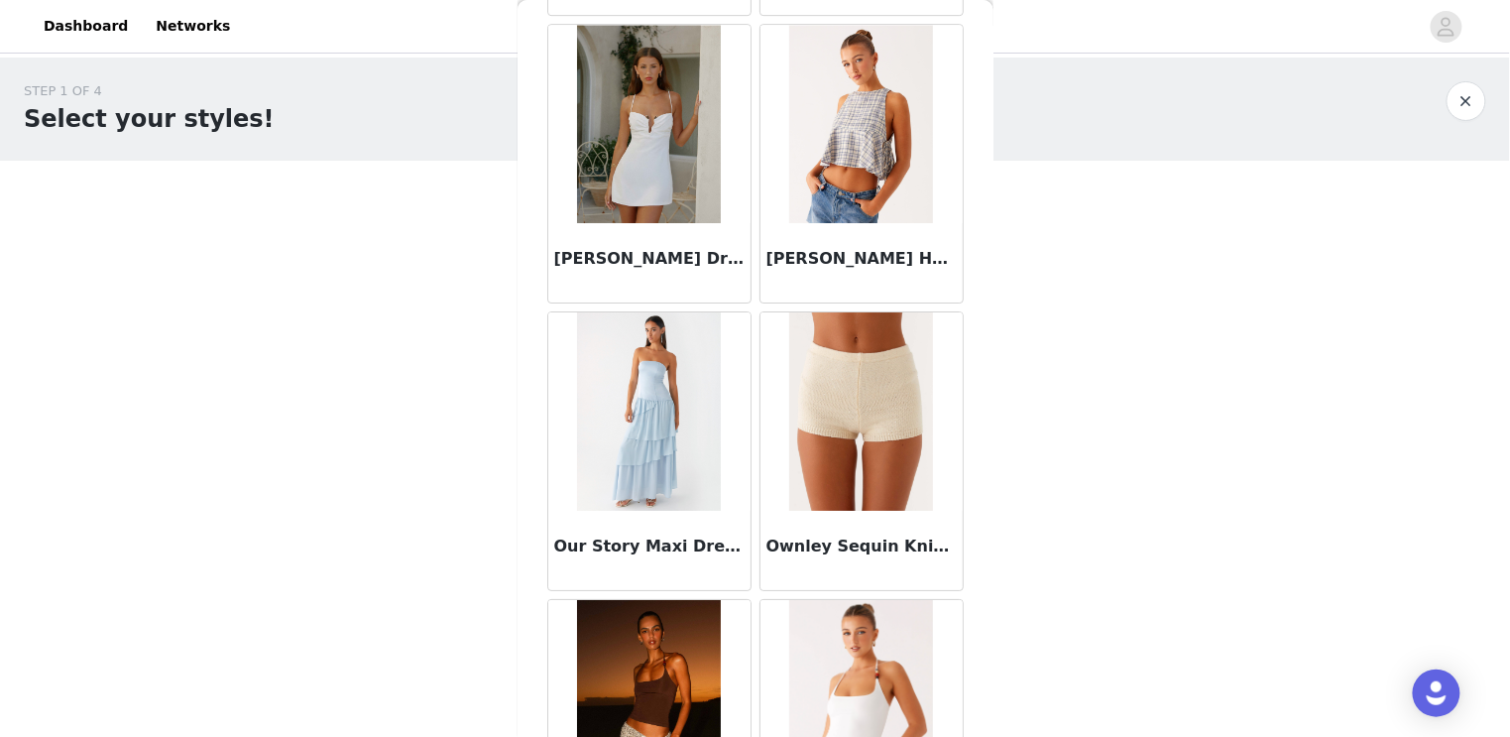
scroll to position [97148, 0]
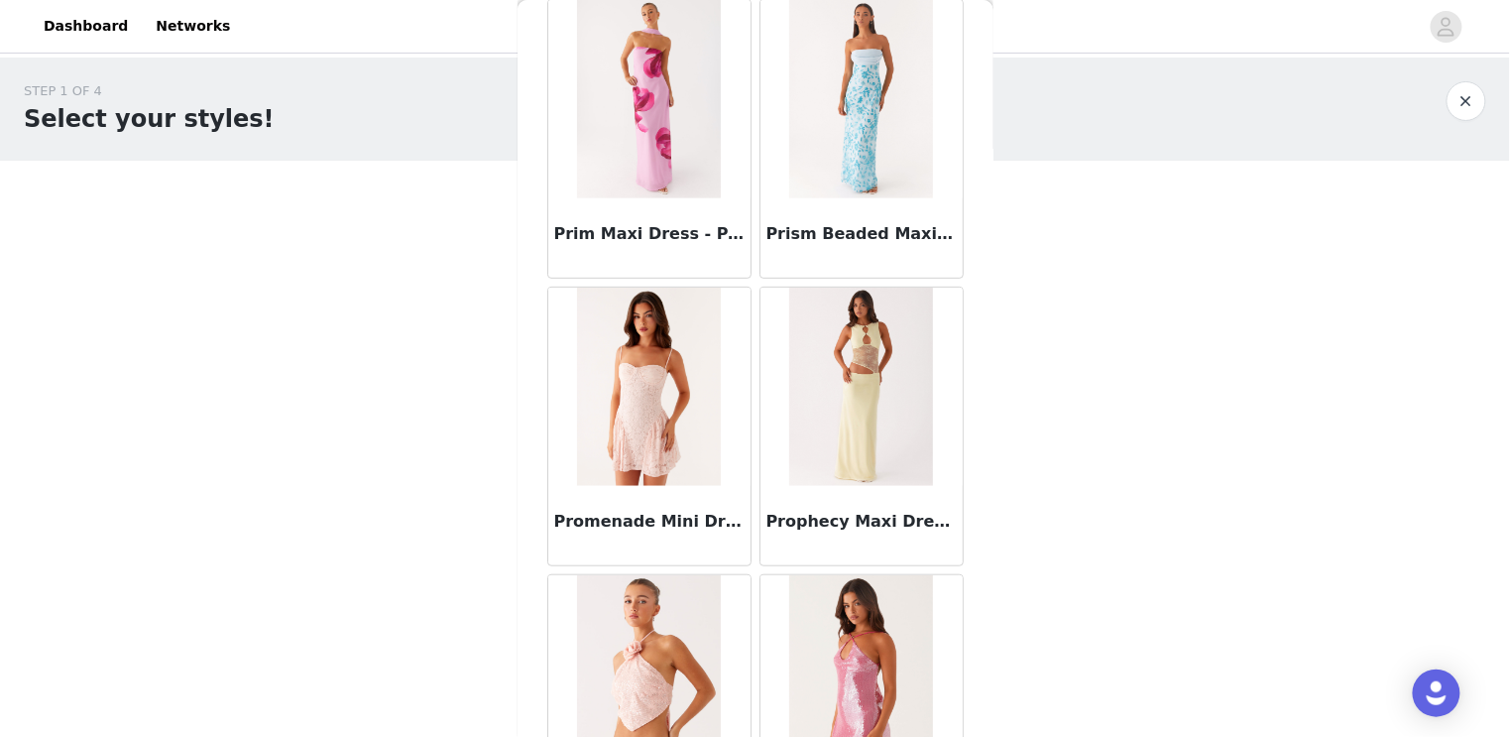
scroll to position [100023, 0]
